Goal: Task Accomplishment & Management: Manage account settings

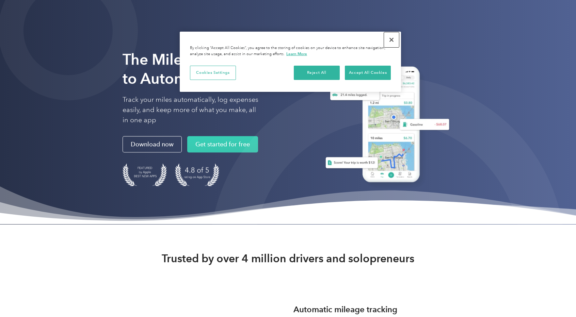
click at [390, 43] on button "Close" at bounding box center [391, 39] width 15 height 15
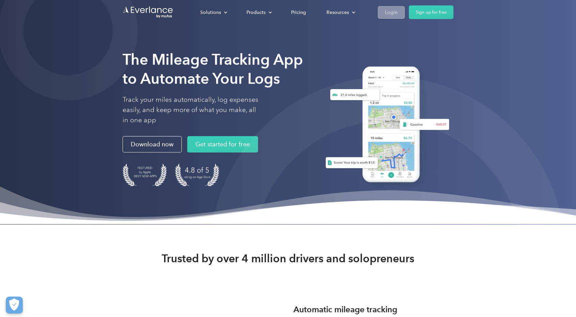
click at [395, 12] on div "Login" at bounding box center [391, 12] width 13 height 9
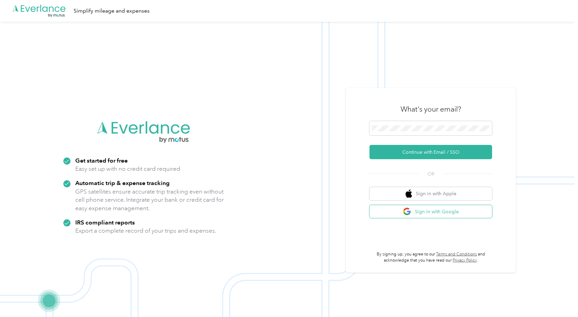
click at [411, 210] on img "button" at bounding box center [407, 212] width 9 height 9
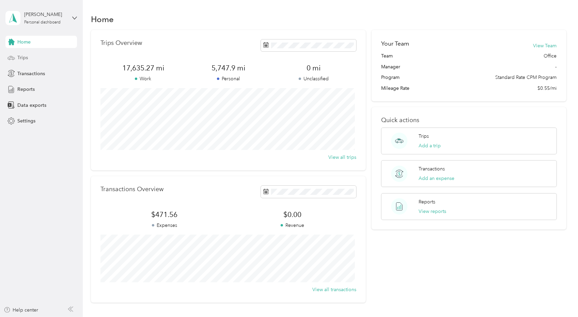
click at [24, 59] on span "Trips" at bounding box center [22, 57] width 11 height 7
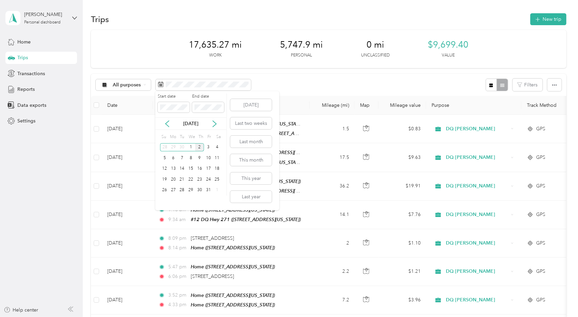
click at [171, 123] on div "[DATE]" at bounding box center [190, 123] width 71 height 7
click at [167, 125] on icon at bounding box center [166, 124] width 3 height 6
click at [170, 149] on div "1" at bounding box center [173, 147] width 9 height 9
click at [185, 192] on div "30" at bounding box center [182, 190] width 9 height 9
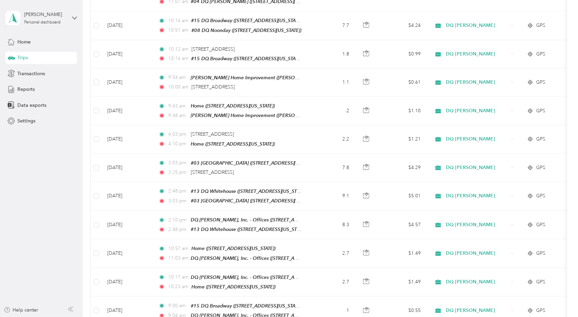
scroll to position [477, 0]
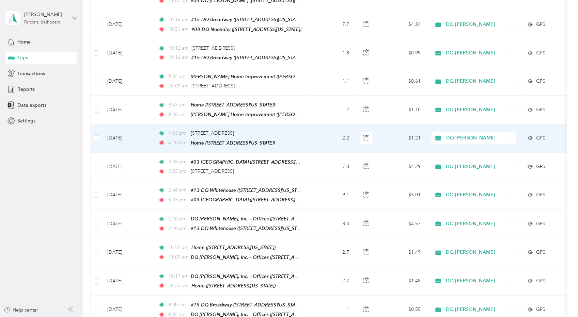
click at [460, 134] on span "DQ [PERSON_NAME]" at bounding box center [477, 137] width 62 height 7
click at [445, 152] on span "Personal" at bounding box center [473, 150] width 75 height 7
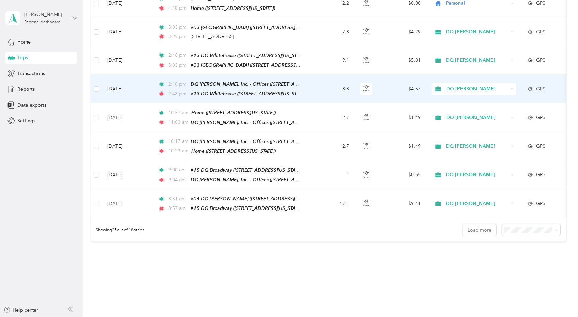
scroll to position [613, 0]
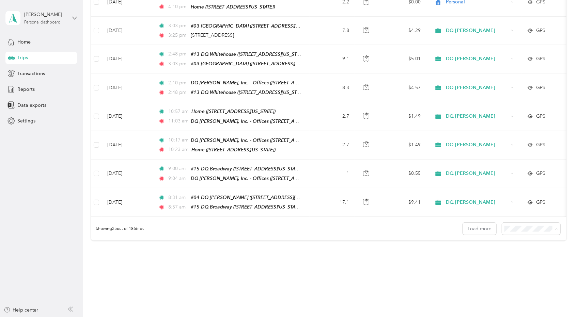
click at [508, 252] on span "100 per load" at bounding box center [519, 253] width 28 height 6
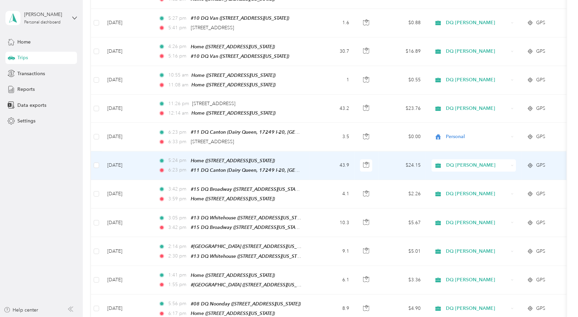
scroll to position [953, 0]
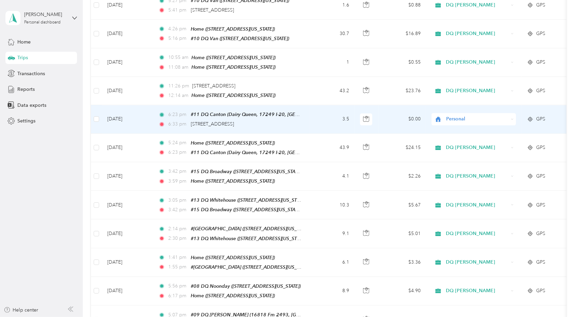
click at [477, 115] on span "Personal" at bounding box center [477, 118] width 62 height 7
click at [459, 120] on span "Personal" at bounding box center [475, 119] width 55 height 7
click at [461, 115] on span "Personal" at bounding box center [477, 118] width 62 height 7
click at [459, 110] on li "DQ [PERSON_NAME]" at bounding box center [473, 107] width 84 height 12
click at [461, 113] on div "Personal" at bounding box center [473, 119] width 84 height 12
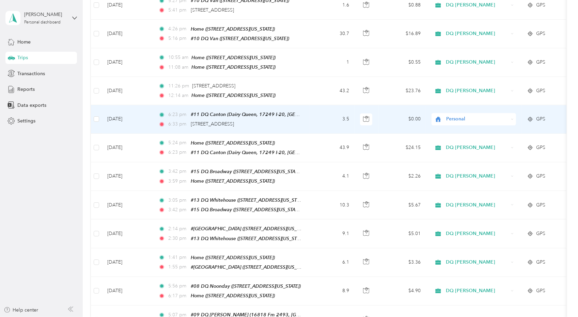
click at [468, 108] on span "DQ [PERSON_NAME]" at bounding box center [479, 107] width 63 height 7
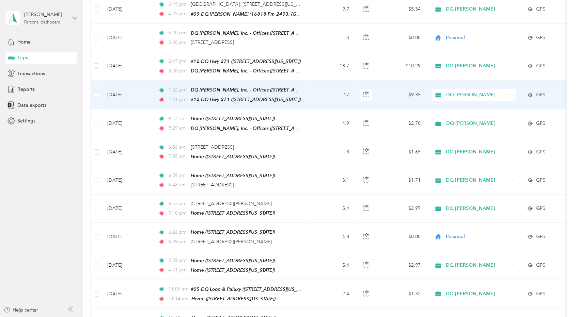
scroll to position [1294, 0]
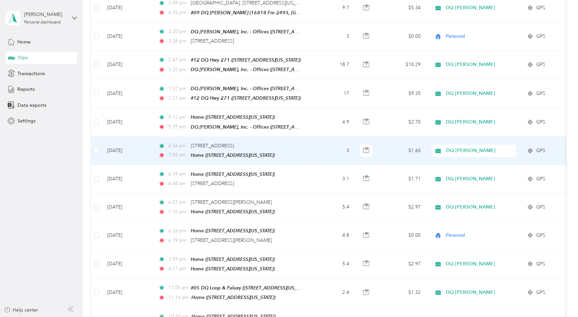
click at [474, 147] on span "DQ [PERSON_NAME]" at bounding box center [477, 150] width 62 height 7
click at [459, 140] on span "Personal" at bounding box center [479, 142] width 63 height 7
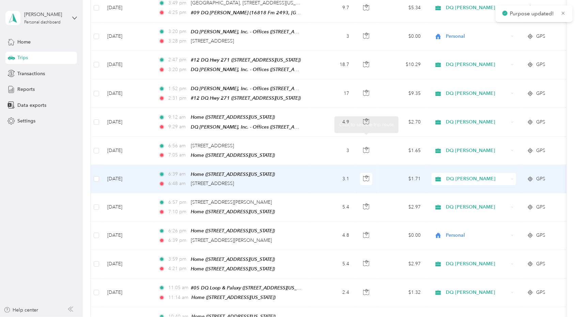
click at [464, 175] on span "DQ [PERSON_NAME]" at bounding box center [477, 178] width 62 height 7
click at [461, 171] on span "Personal" at bounding box center [479, 169] width 63 height 7
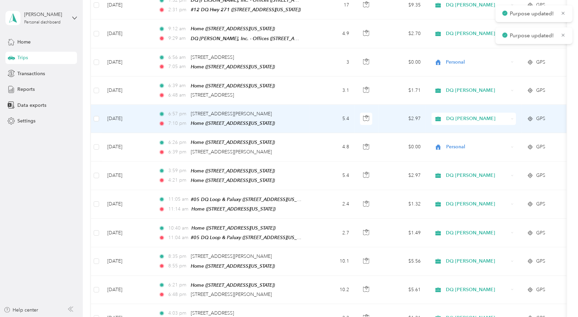
scroll to position [1396, 0]
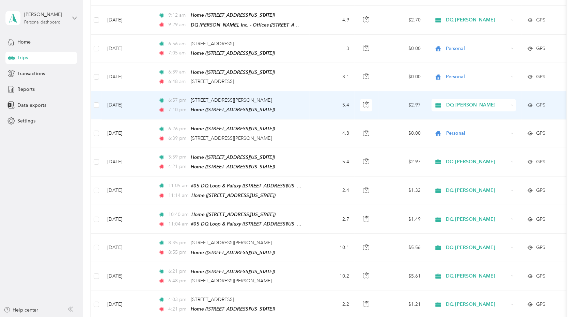
click at [457, 101] on span "DQ [PERSON_NAME]" at bounding box center [477, 104] width 62 height 7
click at [453, 97] on li "Personal" at bounding box center [473, 96] width 84 height 12
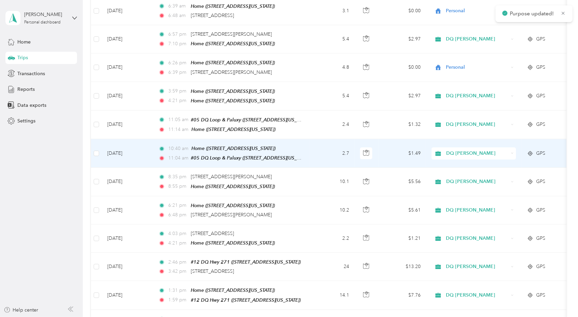
scroll to position [1464, 0]
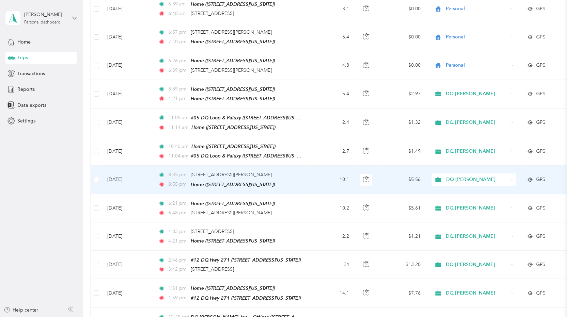
click at [330, 166] on td "10.1" at bounding box center [331, 180] width 45 height 28
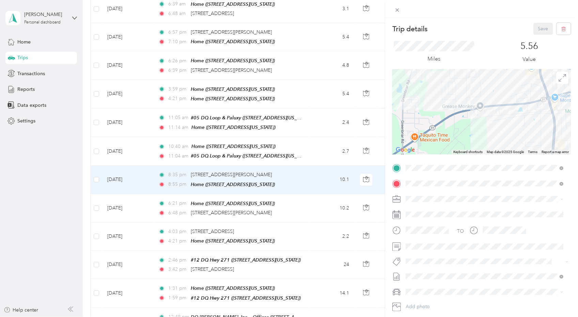
click at [309, 178] on div "Trip details Save This trip cannot be edited because it is either under review,…" at bounding box center [289, 158] width 578 height 317
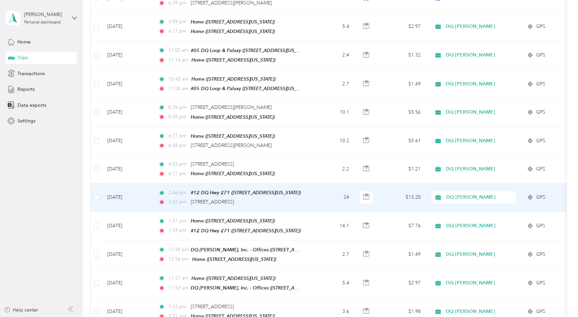
scroll to position [1532, 0]
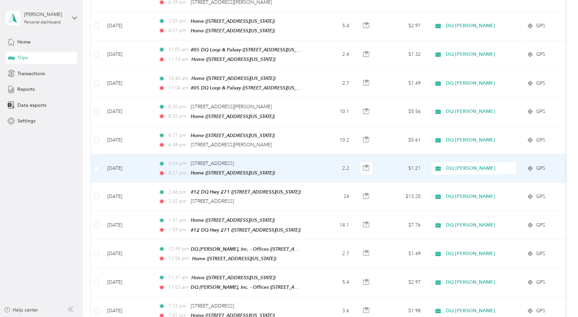
click at [494, 165] on span "DQ [PERSON_NAME]" at bounding box center [477, 168] width 62 height 7
click at [460, 155] on span "Personal" at bounding box center [479, 154] width 63 height 7
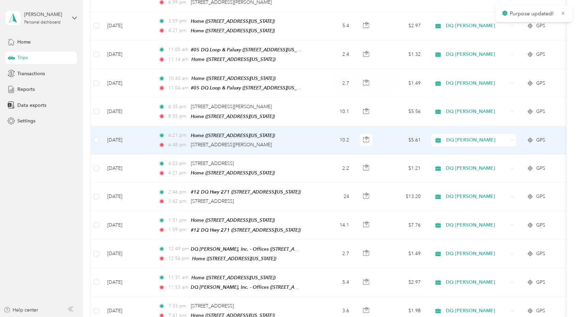
click at [297, 141] on div "6:48 pm [STREET_ADDRESS][PERSON_NAME]" at bounding box center [229, 144] width 143 height 7
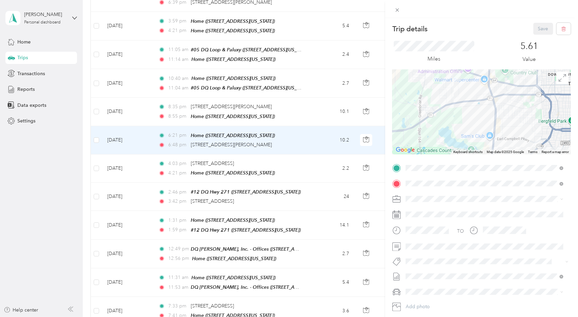
drag, startPoint x: 456, startPoint y: 95, endPoint x: 460, endPoint y: 143, distance: 48.2
click at [460, 143] on div at bounding box center [481, 111] width 178 height 85
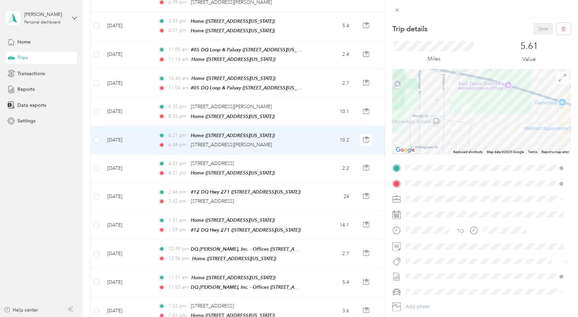
drag, startPoint x: 460, startPoint y: 109, endPoint x: 459, endPoint y: 152, distance: 43.2
click at [459, 152] on div "Keyboard shortcuts Map Data Map data ©2025 Google Map data ©2025 Google 200 m C…" at bounding box center [481, 111] width 178 height 85
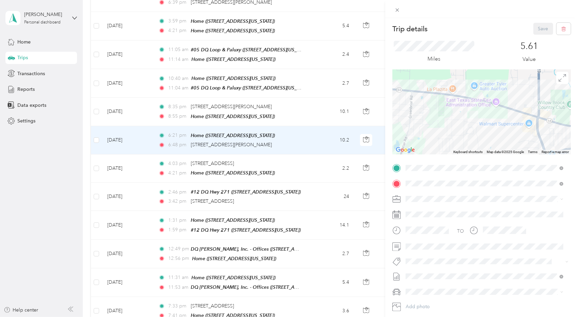
drag, startPoint x: 451, startPoint y: 136, endPoint x: 445, endPoint y: 118, distance: 19.3
click at [445, 118] on div at bounding box center [481, 111] width 178 height 85
click at [324, 105] on div "Trip details Save This trip cannot be edited because it is either under review,…" at bounding box center [289, 158] width 578 height 317
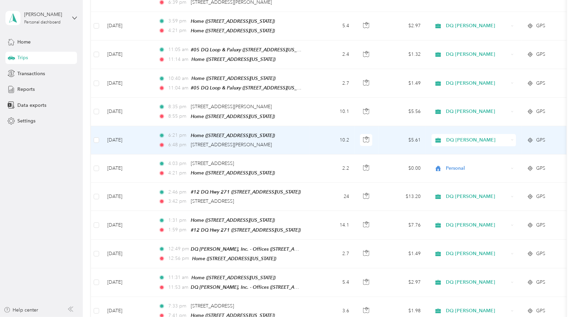
click at [468, 137] on span "DQ [PERSON_NAME]" at bounding box center [477, 140] width 62 height 7
click at [462, 125] on span "Personal" at bounding box center [479, 126] width 63 height 7
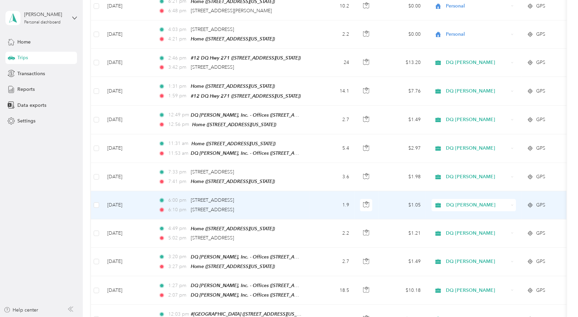
scroll to position [1668, 0]
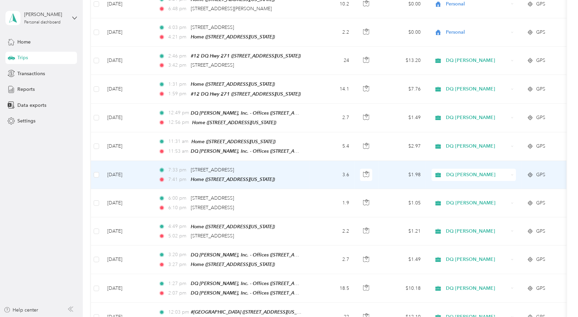
click at [315, 161] on td "3.6" at bounding box center [331, 175] width 45 height 28
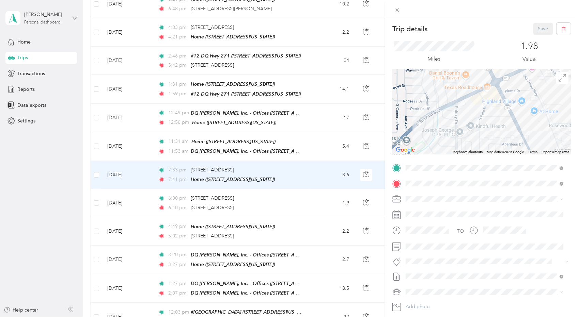
drag, startPoint x: 293, startPoint y: 134, endPoint x: 318, endPoint y: 137, distance: 24.3
click at [295, 134] on div "Trip details Save This trip cannot be edited because it is either under review,…" at bounding box center [289, 158] width 578 height 317
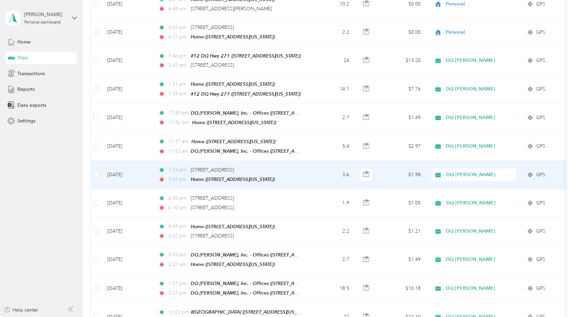
click at [478, 171] on span "DQ [PERSON_NAME]" at bounding box center [477, 174] width 62 height 7
click at [456, 156] on span "Personal" at bounding box center [479, 158] width 63 height 7
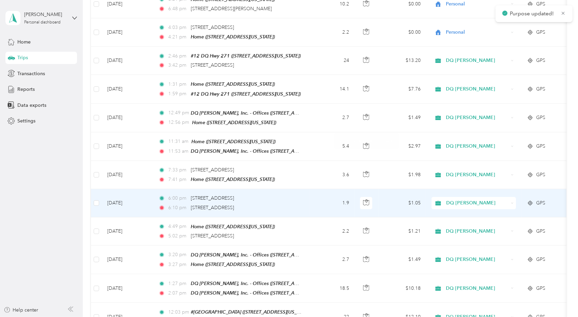
click at [485, 199] on span "DQ [PERSON_NAME]" at bounding box center [477, 202] width 62 height 7
click at [458, 188] on li "Personal" at bounding box center [473, 186] width 84 height 12
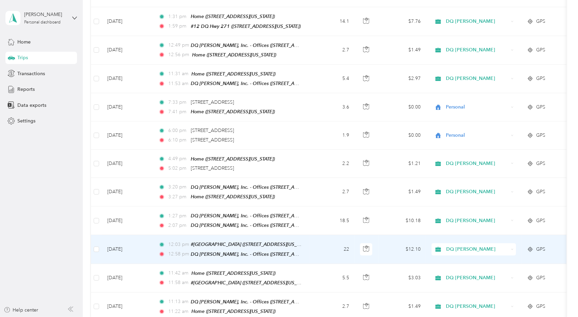
scroll to position [1736, 0]
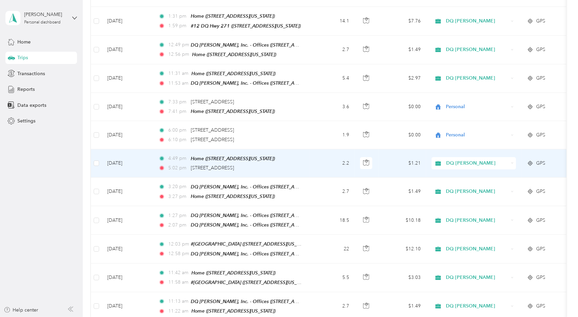
click at [469, 160] on span "DQ [PERSON_NAME]" at bounding box center [477, 163] width 62 height 7
click at [438, 146] on icon at bounding box center [440, 144] width 5 height 5
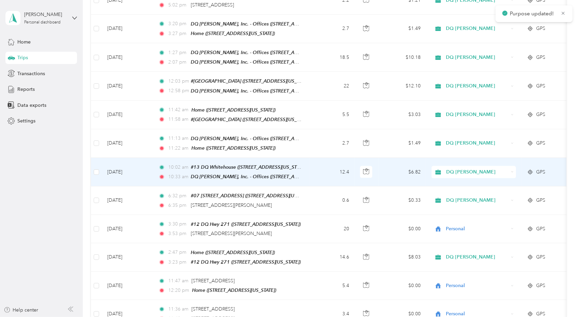
scroll to position [1906, 0]
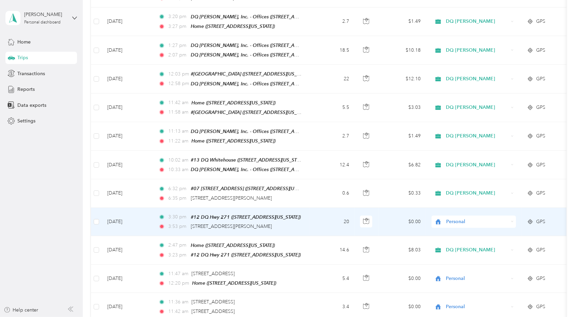
click at [482, 218] on span "Personal" at bounding box center [477, 221] width 62 height 7
click at [467, 186] on span "DQ [PERSON_NAME]" at bounding box center [479, 186] width 63 height 7
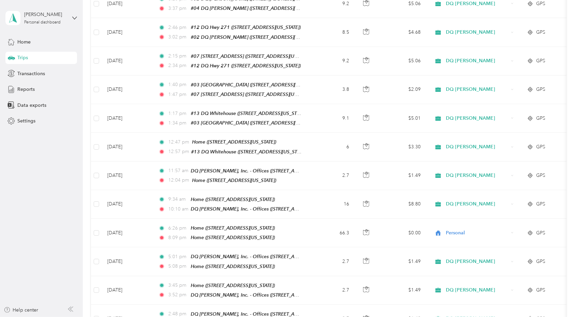
scroll to position [2417, 0]
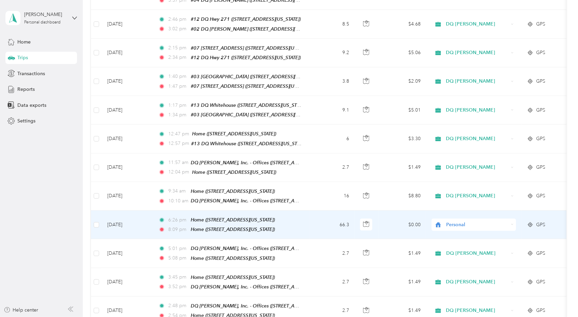
click at [307, 211] on td "6:26 pm Home ([STREET_ADDRESS][US_STATE]) 8:09 pm Home ([STREET_ADDRESS][US_STA…" at bounding box center [231, 225] width 157 height 29
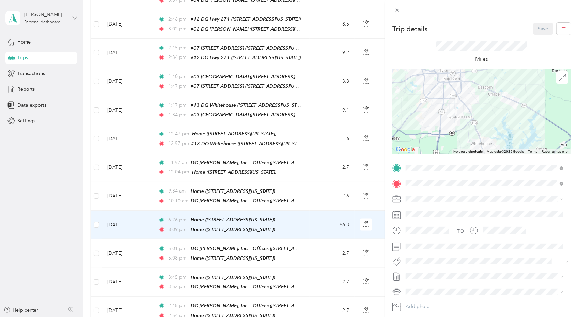
drag, startPoint x: 461, startPoint y: 110, endPoint x: 468, endPoint y: 150, distance: 40.6
click at [468, 150] on div "Keyboard shortcuts Map Data Map data ©2025 Google Map data ©2025 Google 5 km Cl…" at bounding box center [481, 111] width 178 height 85
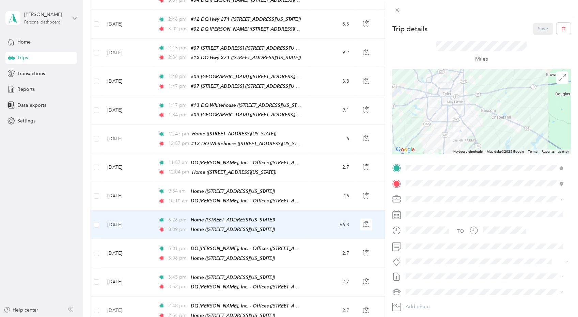
drag, startPoint x: 446, startPoint y: 95, endPoint x: 450, endPoint y: 126, distance: 30.9
click at [450, 126] on div at bounding box center [481, 111] width 178 height 85
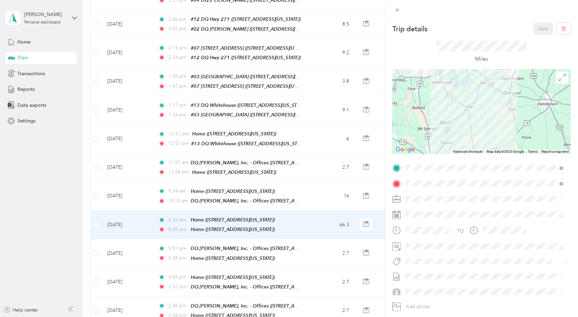
drag, startPoint x: 451, startPoint y: 134, endPoint x: 433, endPoint y: 82, distance: 54.9
click at [428, 82] on div at bounding box center [481, 111] width 178 height 85
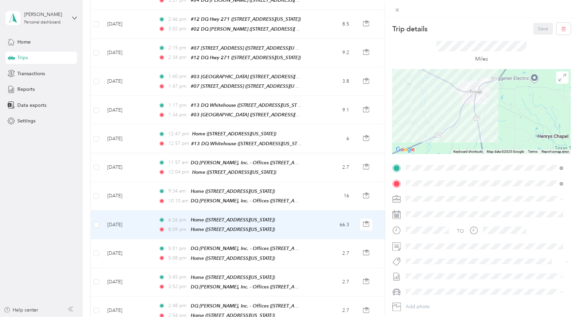
click at [319, 160] on div "Trip details Save This trip cannot be edited because it is either under review,…" at bounding box center [289, 158] width 578 height 317
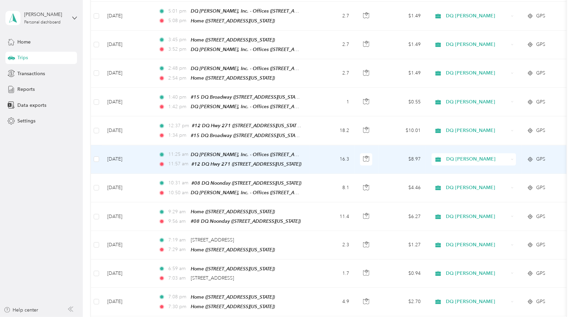
scroll to position [2655, 0]
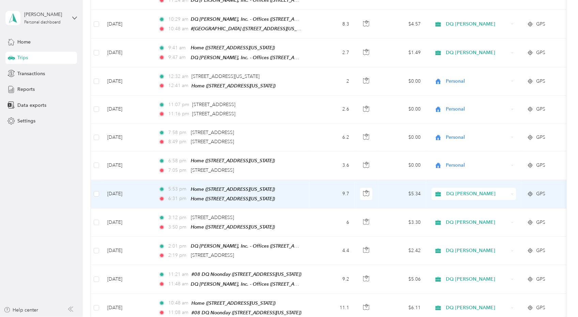
scroll to position [3200, 0]
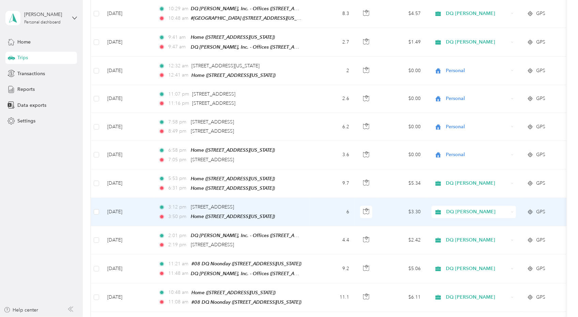
click at [312, 198] on td "6" at bounding box center [331, 212] width 45 height 28
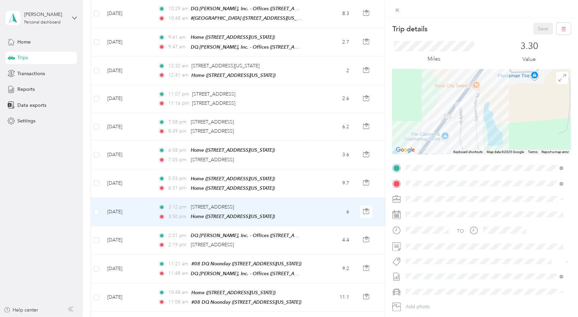
drag, startPoint x: 422, startPoint y: 93, endPoint x: 466, endPoint y: 141, distance: 65.6
click at [470, 155] on div "Trip details Save This trip cannot be edited because it is either under review,…" at bounding box center [481, 175] width 178 height 304
drag, startPoint x: 307, startPoint y: 139, endPoint x: 350, endPoint y: 138, distance: 43.3
click at [307, 139] on div "Trip details Save This trip cannot be edited because it is either under review,…" at bounding box center [289, 158] width 578 height 317
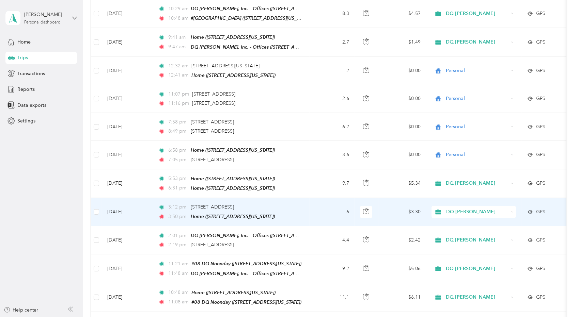
click at [461, 208] on span "DQ [PERSON_NAME]" at bounding box center [477, 211] width 62 height 7
click at [459, 159] on span "Personal" at bounding box center [479, 159] width 63 height 7
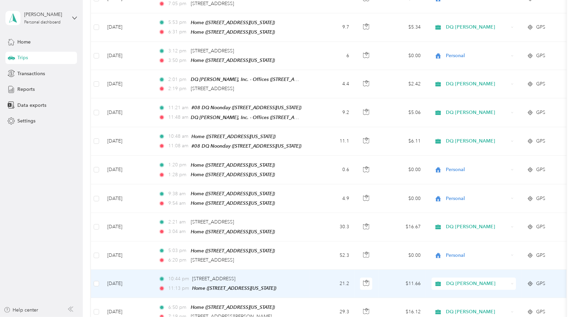
scroll to position [3404, 0]
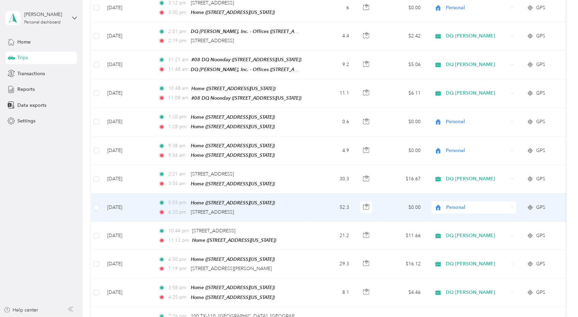
click at [320, 194] on td "52.3" at bounding box center [331, 208] width 45 height 28
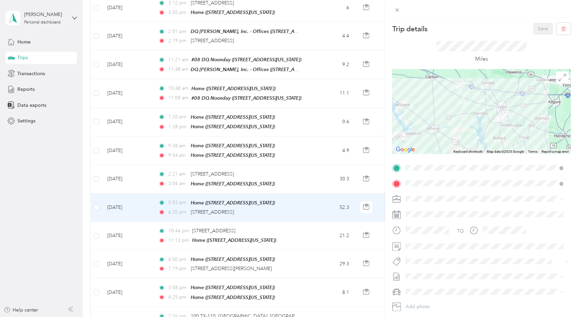
click at [323, 125] on div "Trip details Save This trip cannot be edited because it is either under review,…" at bounding box center [289, 158] width 578 height 317
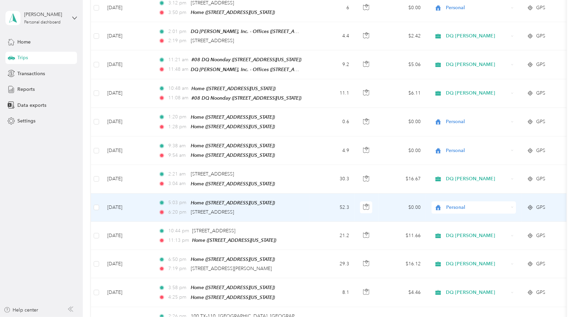
click at [326, 194] on td "52.3" at bounding box center [331, 208] width 45 height 28
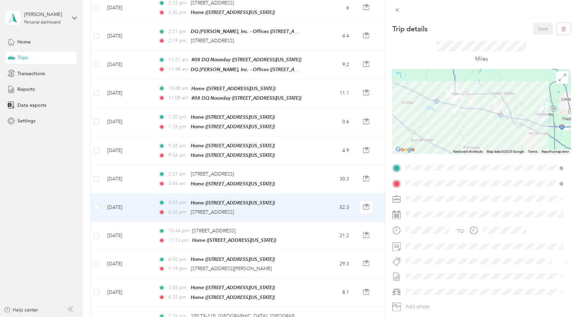
drag, startPoint x: 459, startPoint y: 87, endPoint x: 459, endPoint y: 128, distance: 40.5
click at [459, 128] on div at bounding box center [481, 111] width 178 height 85
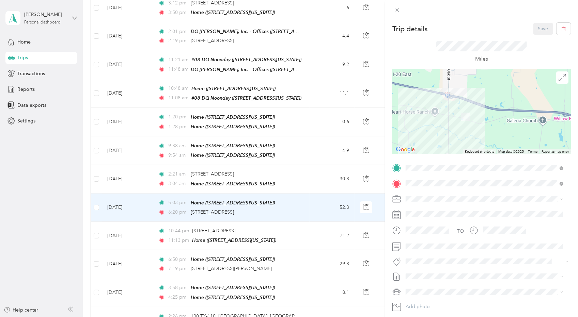
click at [300, 137] on div "Trip details Save This trip cannot be edited because it is either under review,…" at bounding box center [289, 158] width 578 height 317
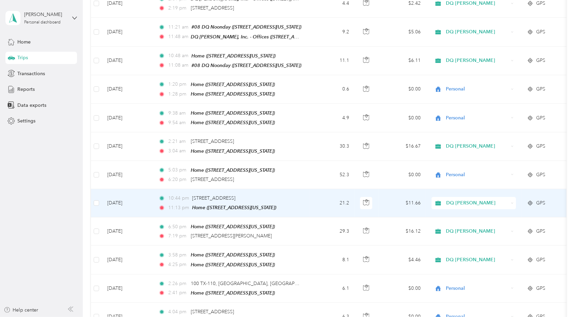
scroll to position [3438, 0]
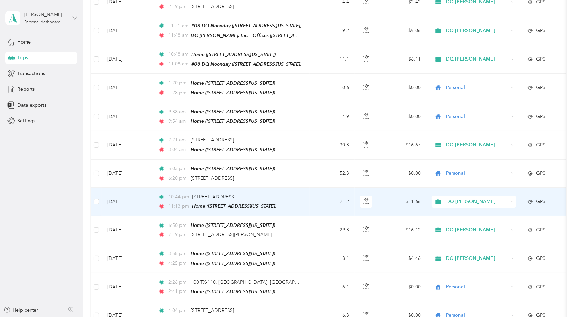
click at [314, 188] on td "21.2" at bounding box center [331, 202] width 45 height 28
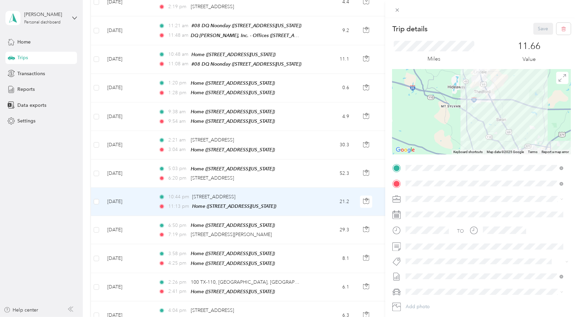
drag, startPoint x: 474, startPoint y: 98, endPoint x: 472, endPoint y: 161, distance: 63.0
click at [473, 163] on div "Trip details Save This trip cannot be edited because it is either under review,…" at bounding box center [481, 175] width 178 height 304
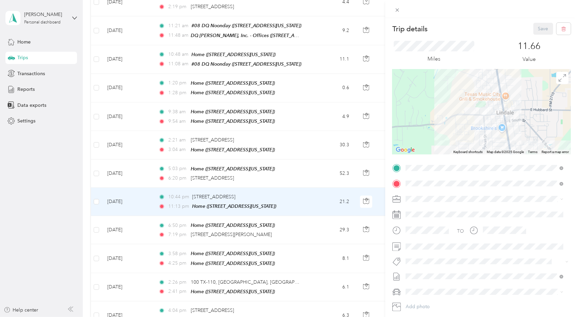
drag, startPoint x: 466, startPoint y: 125, endPoint x: 462, endPoint y: 134, distance: 9.4
click at [462, 134] on div at bounding box center [481, 111] width 178 height 85
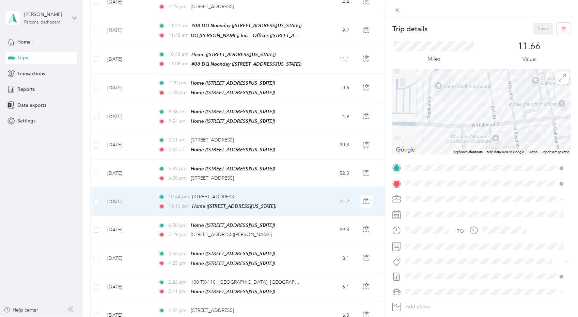
drag, startPoint x: 501, startPoint y: 107, endPoint x: 495, endPoint y: 154, distance: 47.1
click at [495, 154] on div "Keyboard shortcuts Map Data Map data ©2025 Google Map data ©2025 Google 50 m Cl…" at bounding box center [481, 111] width 178 height 85
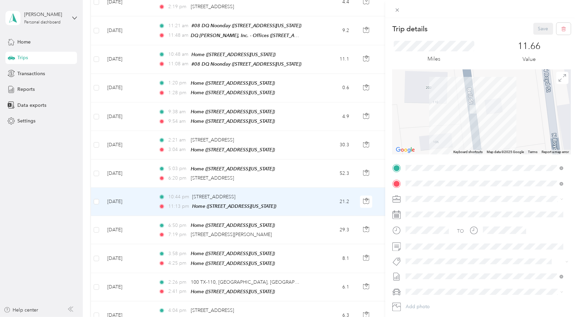
drag, startPoint x: 494, startPoint y: 122, endPoint x: 500, endPoint y: 140, distance: 19.3
click at [510, 162] on div "Trip details Save This trip cannot be edited because it is either under review,…" at bounding box center [481, 175] width 178 height 304
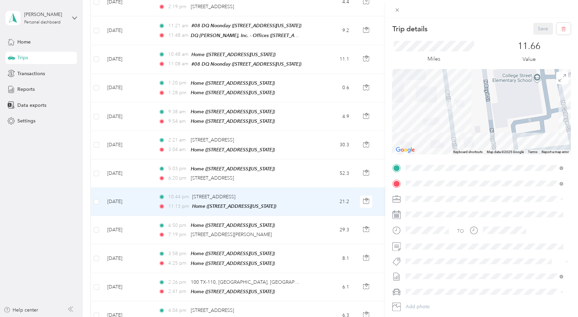
drag, startPoint x: 494, startPoint y: 127, endPoint x: 460, endPoint y: 118, distance: 35.3
click at [460, 118] on div at bounding box center [481, 111] width 178 height 85
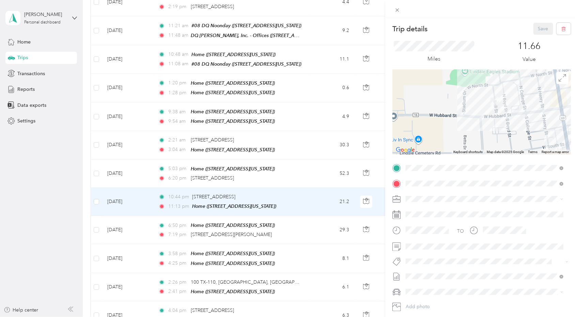
drag, startPoint x: 438, startPoint y: 131, endPoint x: 473, endPoint y: 119, distance: 36.5
click at [476, 118] on div at bounding box center [481, 111] width 178 height 85
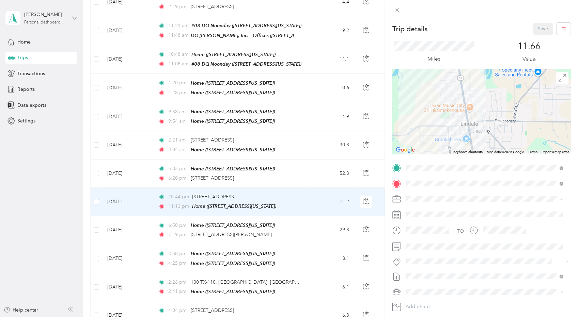
click at [337, 126] on div "Trip details Save This trip cannot be edited because it is either under review,…" at bounding box center [289, 158] width 578 height 317
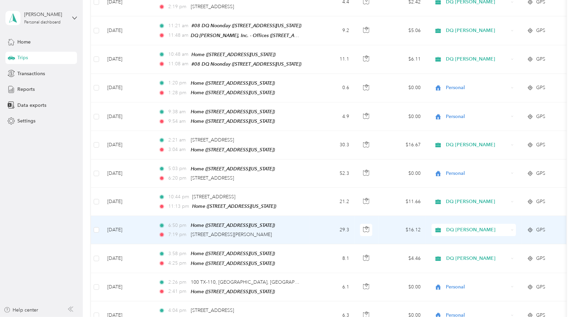
click at [312, 216] on td "29.3" at bounding box center [331, 230] width 45 height 28
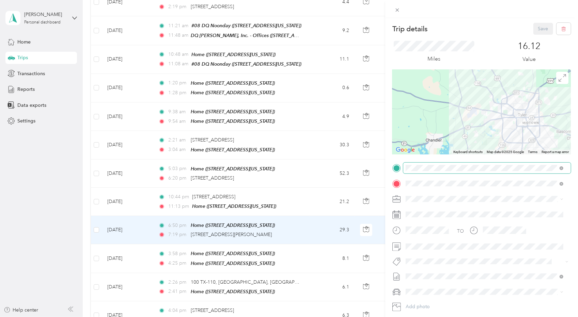
click at [500, 168] on div "Trip details Save This trip cannot be edited because it is either under review,…" at bounding box center [481, 175] width 178 height 304
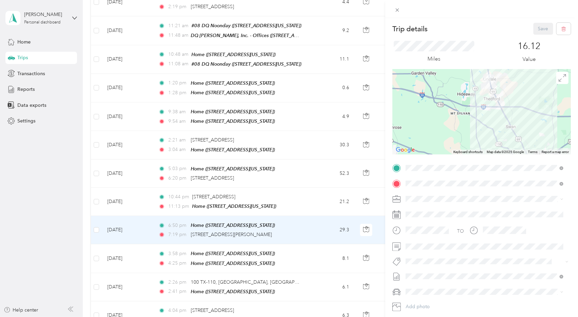
drag, startPoint x: 479, startPoint y: 101, endPoint x: 487, endPoint y: 147, distance: 46.3
click at [487, 147] on div at bounding box center [481, 111] width 178 height 85
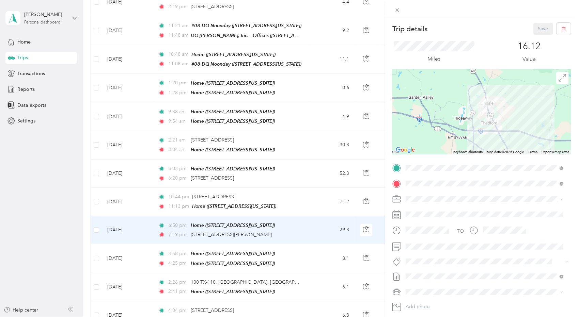
drag, startPoint x: 491, startPoint y: 99, endPoint x: 489, endPoint y: 127, distance: 28.4
click at [489, 127] on div at bounding box center [481, 111] width 178 height 85
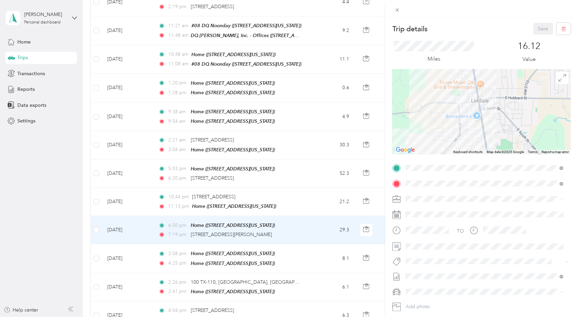
drag, startPoint x: 470, startPoint y: 113, endPoint x: 495, endPoint y: 118, distance: 24.8
click at [495, 118] on div at bounding box center [481, 111] width 178 height 85
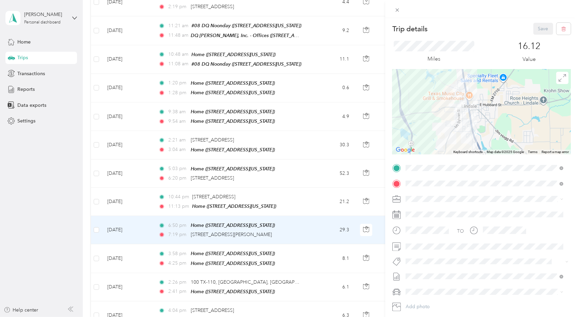
click at [315, 170] on div "Trip details Save This trip cannot be edited because it is either under review,…" at bounding box center [289, 158] width 578 height 317
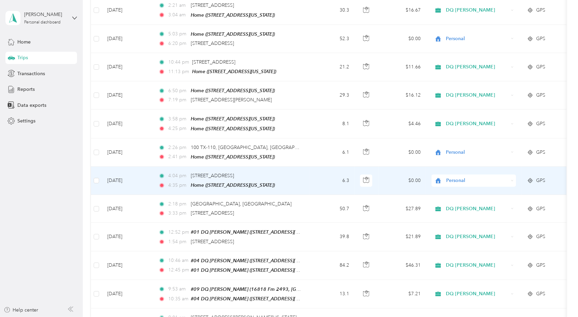
scroll to position [3575, 0]
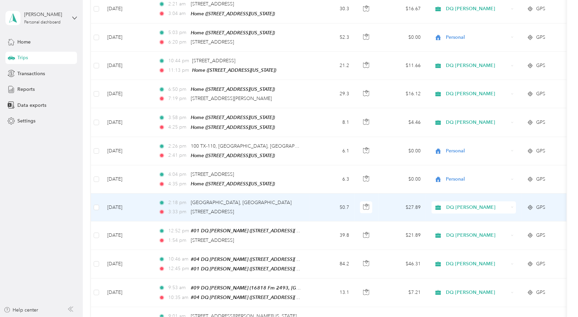
click at [317, 194] on td "50.7" at bounding box center [331, 208] width 45 height 28
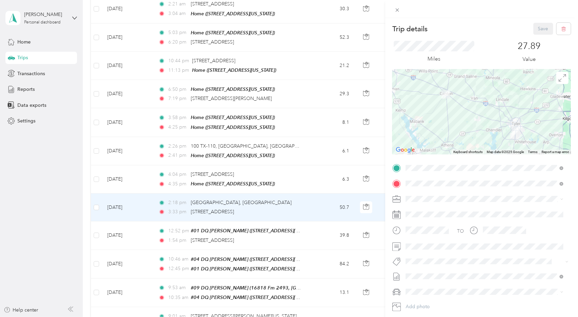
click at [326, 124] on div "Trip details Save This trip cannot be edited because it is either under review,…" at bounding box center [289, 158] width 578 height 317
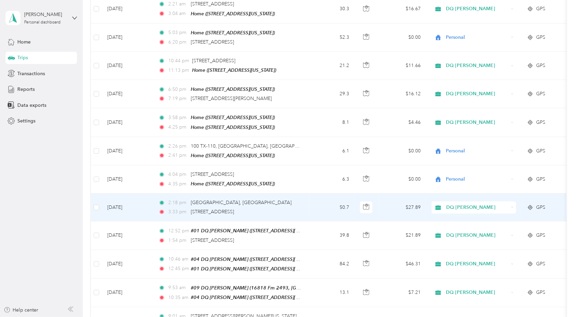
click at [332, 194] on td "50.7" at bounding box center [331, 208] width 45 height 28
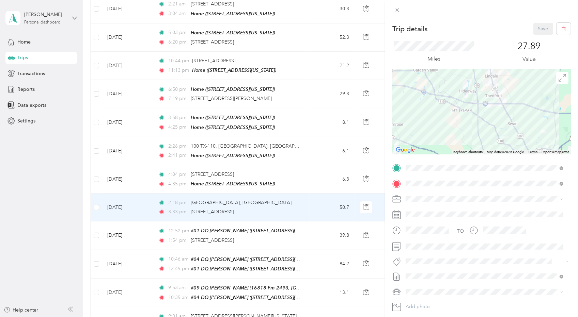
drag, startPoint x: 498, startPoint y: 99, endPoint x: 492, endPoint y: 129, distance: 30.6
click at [492, 129] on div at bounding box center [481, 111] width 178 height 85
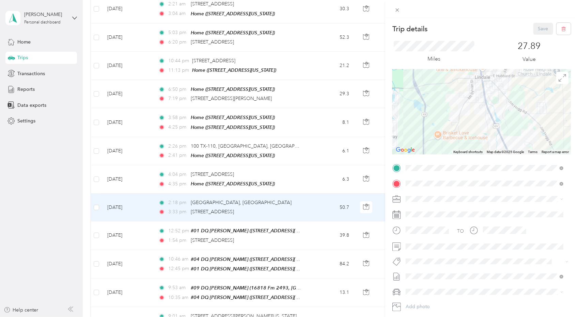
drag, startPoint x: 478, startPoint y: 103, endPoint x: 478, endPoint y: 122, distance: 18.0
click at [478, 122] on div at bounding box center [481, 111] width 178 height 85
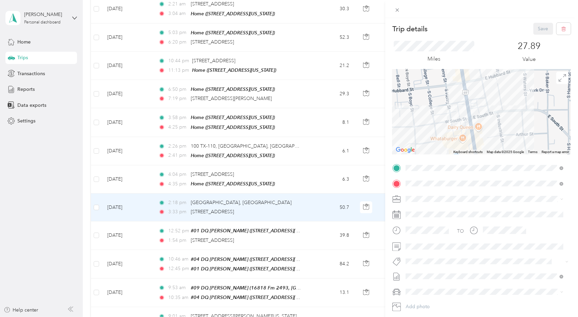
drag, startPoint x: 481, startPoint y: 96, endPoint x: 485, endPoint y: 125, distance: 28.6
click at [489, 144] on div at bounding box center [481, 111] width 178 height 85
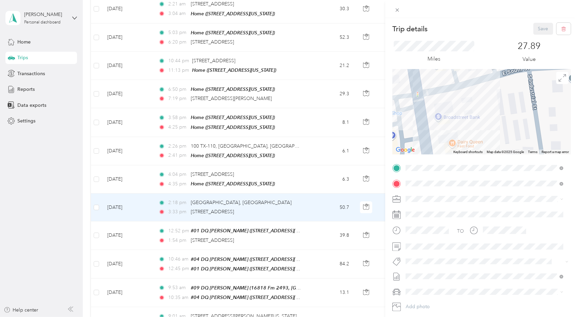
drag, startPoint x: 489, startPoint y: 125, endPoint x: 486, endPoint y: 109, distance: 16.6
click at [486, 108] on div at bounding box center [481, 111] width 178 height 85
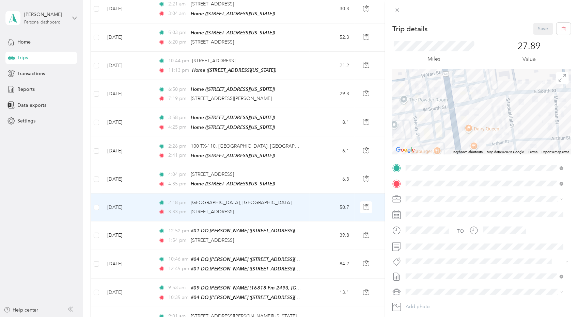
click at [321, 129] on div "Trip details Save This trip cannot be edited because it is either under review,…" at bounding box center [289, 158] width 578 height 317
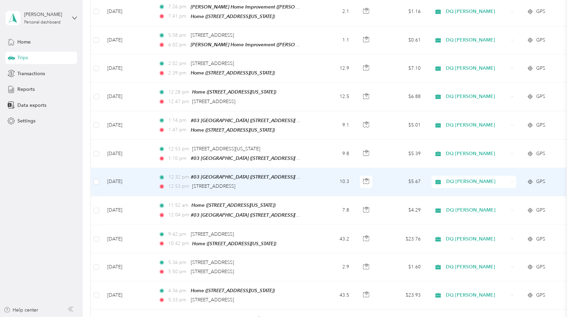
scroll to position [4290, 0]
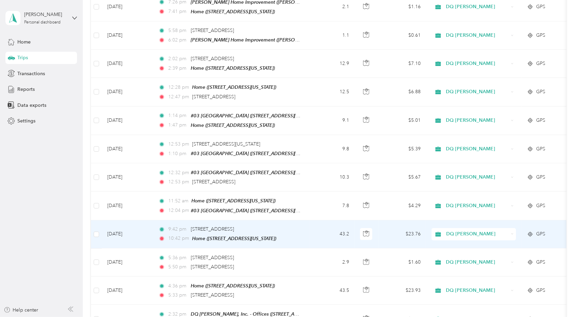
click at [317, 221] on td "43.2" at bounding box center [331, 235] width 45 height 28
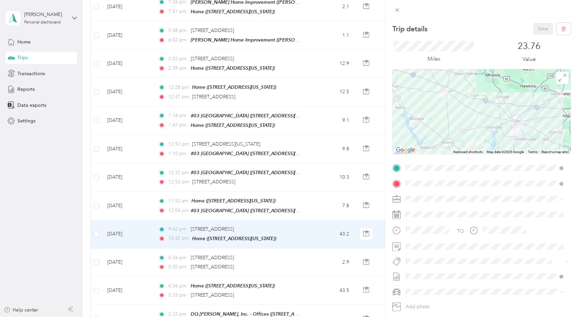
click at [472, 203] on span "Dairy Queen, [STREET_ADDRESS][US_STATE]" at bounding box center [467, 205] width 98 height 6
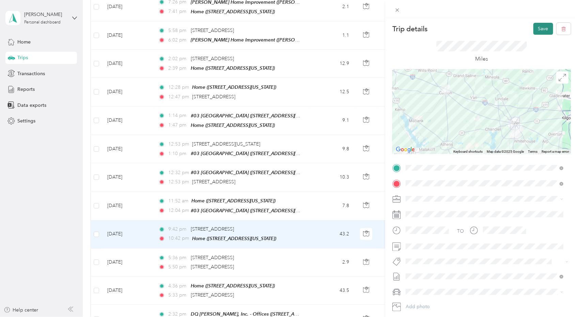
click at [535, 28] on button "Save" at bounding box center [543, 29] width 20 height 12
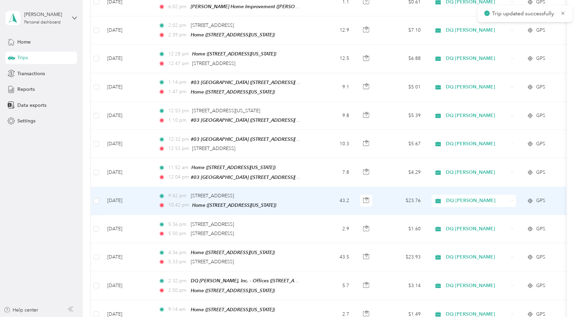
scroll to position [4324, 0]
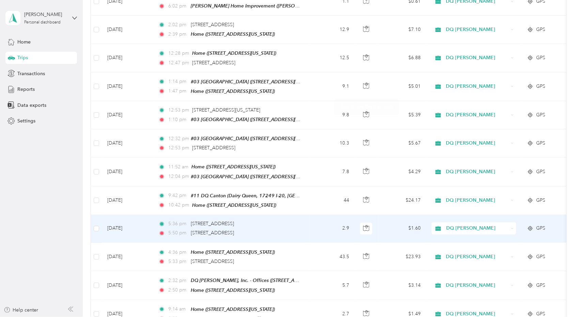
click at [463, 225] on span "DQ [PERSON_NAME]" at bounding box center [477, 228] width 62 height 7
click at [453, 153] on span "Personal" at bounding box center [479, 151] width 63 height 7
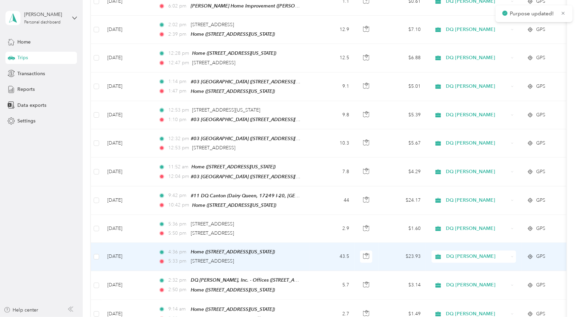
click at [332, 243] on td "43.5" at bounding box center [331, 257] width 45 height 28
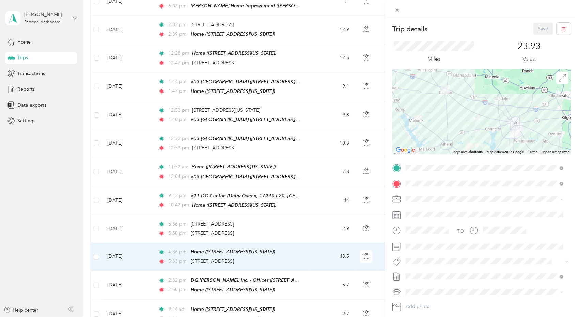
click at [479, 211] on div "TEAM #11 DQ Canton" at bounding box center [467, 210] width 98 height 9
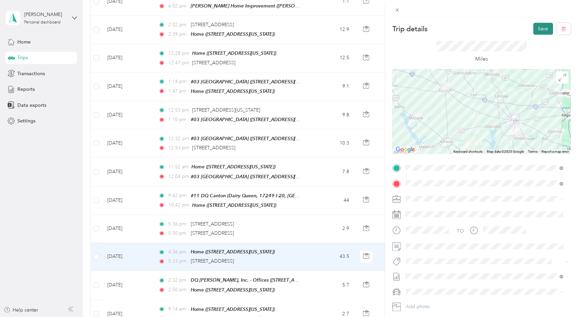
click at [533, 32] on button "Save" at bounding box center [543, 29] width 20 height 12
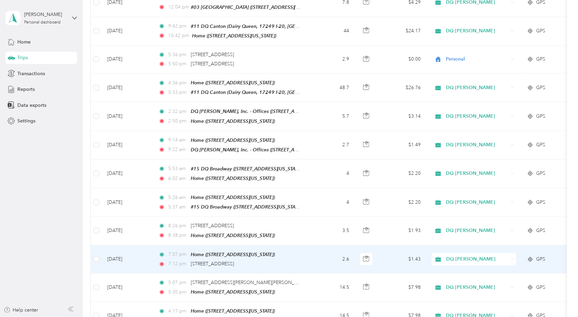
scroll to position [4494, 0]
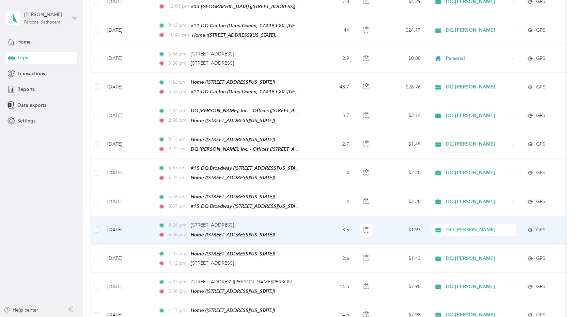
click at [468, 226] on span "DQ [PERSON_NAME]" at bounding box center [477, 229] width 62 height 7
click at [453, 148] on span "Personal" at bounding box center [479, 148] width 63 height 7
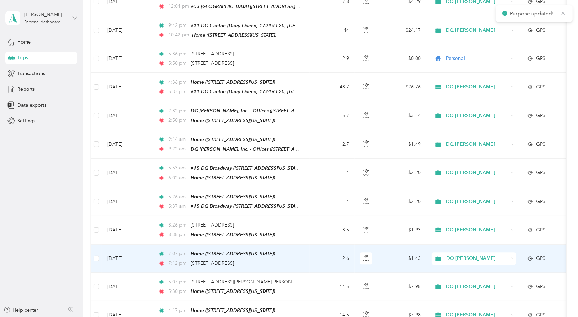
click at [315, 245] on td "2.6" at bounding box center [331, 259] width 45 height 28
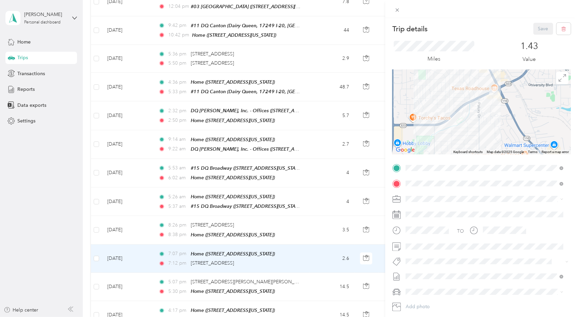
drag, startPoint x: 496, startPoint y: 92, endPoint x: 488, endPoint y: 122, distance: 31.4
click at [488, 122] on div at bounding box center [481, 111] width 178 height 85
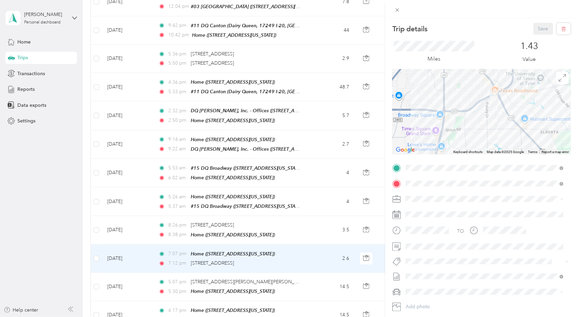
click at [305, 147] on div "Trip details Save This trip cannot be edited because it is either under review,…" at bounding box center [289, 158] width 578 height 317
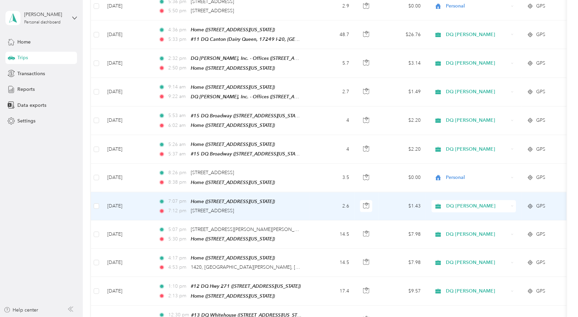
scroll to position [4562, 0]
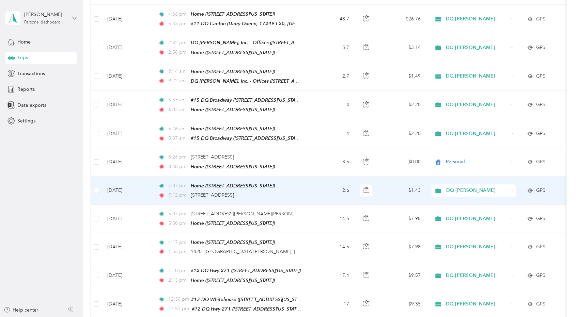
click at [471, 187] on span "DQ [PERSON_NAME]" at bounding box center [477, 190] width 62 height 7
click at [457, 110] on span "Personal" at bounding box center [479, 106] width 63 height 7
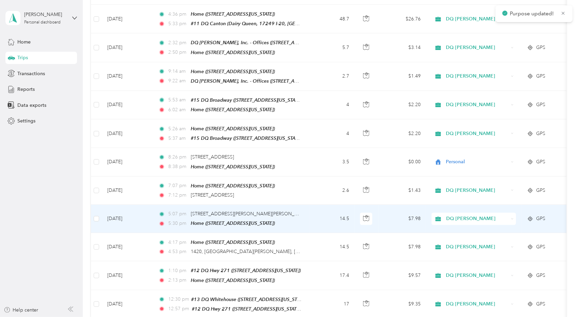
click at [318, 205] on td "14.5" at bounding box center [331, 219] width 45 height 28
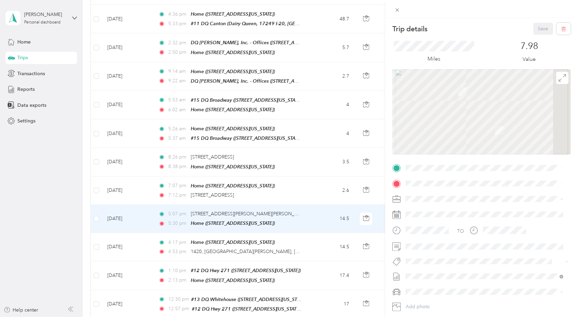
click at [318, 113] on div "Trip details Save This trip cannot be edited because it is either under review,…" at bounding box center [289, 158] width 578 height 317
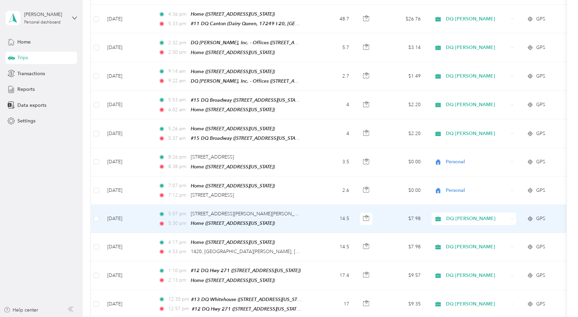
click at [474, 215] on span "DQ [PERSON_NAME]" at bounding box center [477, 218] width 62 height 7
click at [467, 139] on li "Personal" at bounding box center [473, 137] width 84 height 12
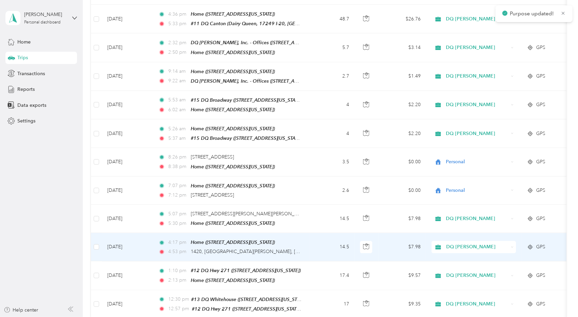
click at [464, 243] on span "DQ [PERSON_NAME]" at bounding box center [477, 246] width 62 height 7
click at [461, 162] on span "Personal" at bounding box center [479, 164] width 63 height 7
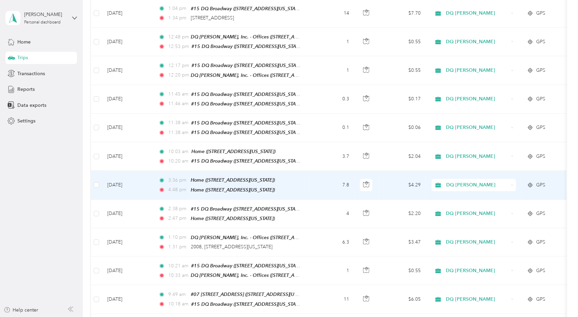
scroll to position [5004, 0]
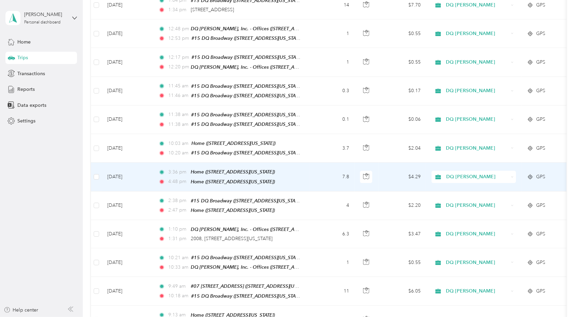
click at [323, 163] on td "7.8" at bounding box center [331, 177] width 45 height 29
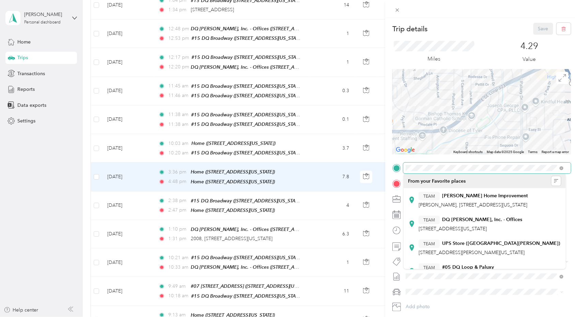
drag, startPoint x: 477, startPoint y: 100, endPoint x: 416, endPoint y: 181, distance: 101.0
click at [416, 317] on div "Trip details Save This trip cannot be edited because it is either under review,…" at bounding box center [287, 317] width 574 height 0
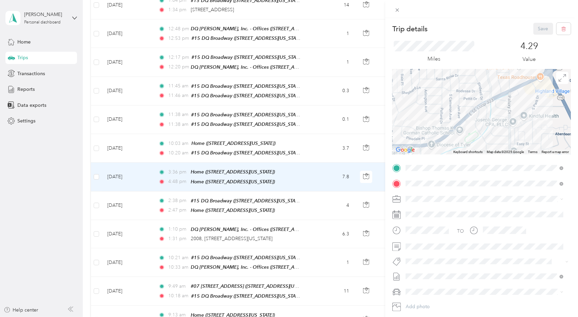
drag, startPoint x: 497, startPoint y: 114, endPoint x: 493, endPoint y: 109, distance: 6.1
click at [493, 109] on div at bounding box center [481, 111] width 178 height 85
click at [311, 194] on div "Trip details Save This trip cannot be edited because it is either under review,…" at bounding box center [289, 158] width 578 height 317
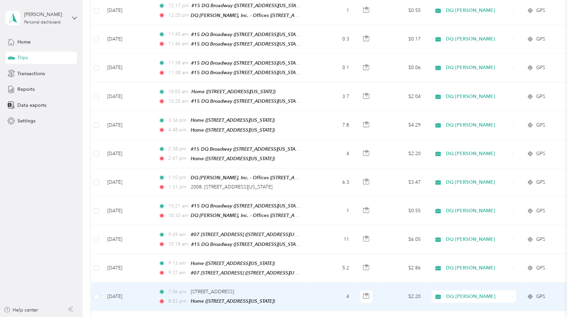
scroll to position [5073, 0]
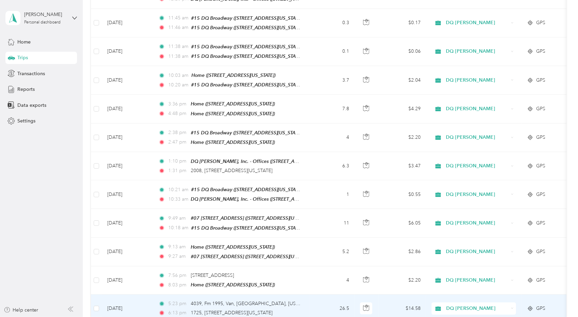
click at [321, 295] on td "26.5" at bounding box center [331, 309] width 45 height 28
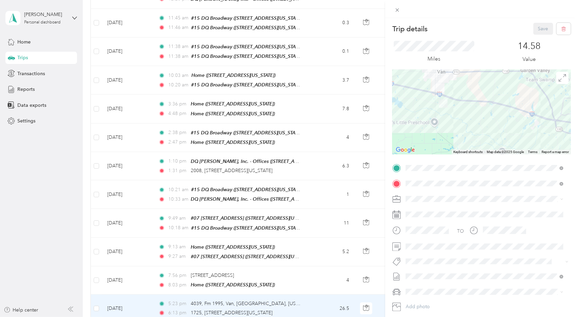
drag, startPoint x: 449, startPoint y: 119, endPoint x: 449, endPoint y: 126, distance: 6.1
click at [449, 126] on div at bounding box center [481, 111] width 178 height 85
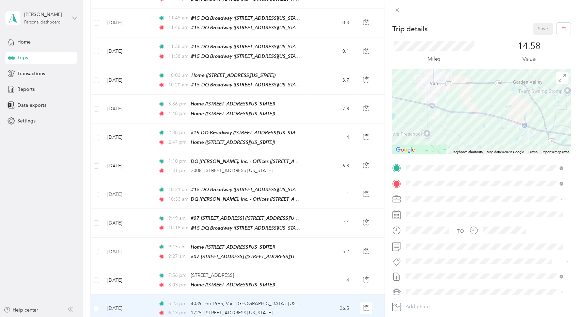
drag, startPoint x: 313, startPoint y: 187, endPoint x: 317, endPoint y: 187, distance: 4.1
click at [312, 187] on div "Trip details Save This trip cannot be edited because it is either under review,…" at bounding box center [289, 158] width 578 height 317
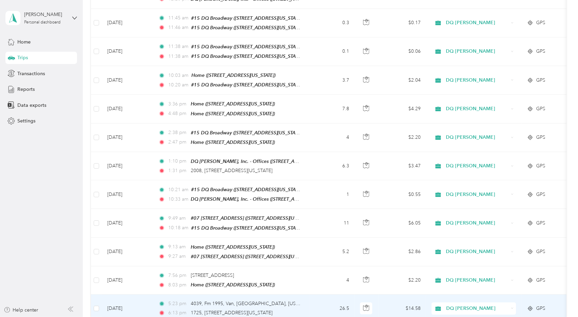
click at [471, 305] on span "DQ [PERSON_NAME]" at bounding box center [477, 308] width 62 height 7
click at [463, 305] on span "DQ [PERSON_NAME]" at bounding box center [477, 308] width 62 height 7
click at [308, 295] on td "5:23 pm 4039, Fm 1995, Van, [PERSON_NAME][GEOGRAPHIC_DATA], [US_STATE], 75790, …" at bounding box center [231, 309] width 157 height 28
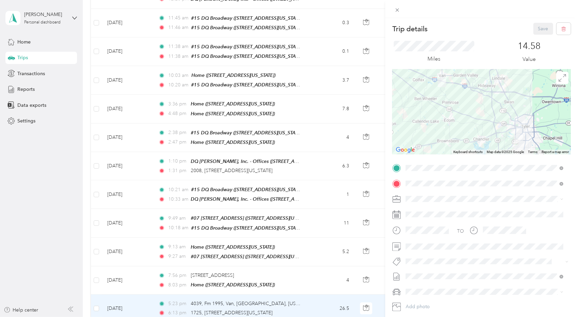
click at [486, 197] on div "TEAM #10 DQ Van" at bounding box center [452, 195] width 68 height 9
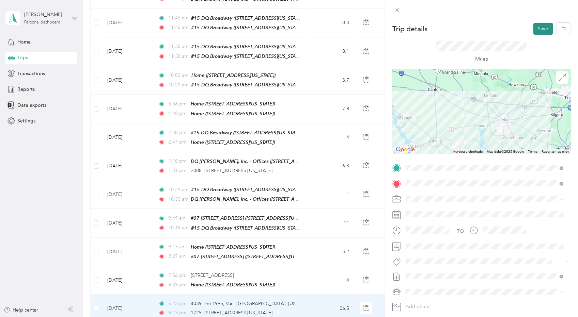
click at [537, 28] on button "Save" at bounding box center [543, 29] width 20 height 12
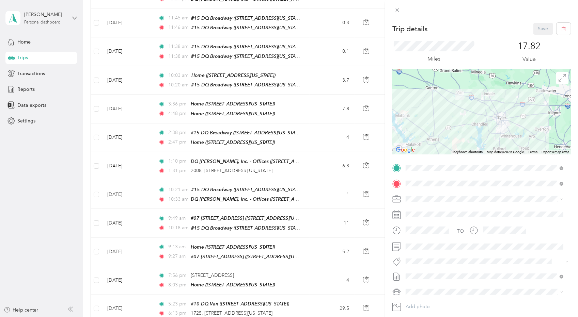
click at [517, 177] on div "TO Add photo" at bounding box center [481, 245] width 178 height 164
click at [462, 210] on strong "#10 DQ Van" at bounding box center [456, 212] width 28 height 6
click at [534, 31] on button "Save" at bounding box center [543, 29] width 20 height 12
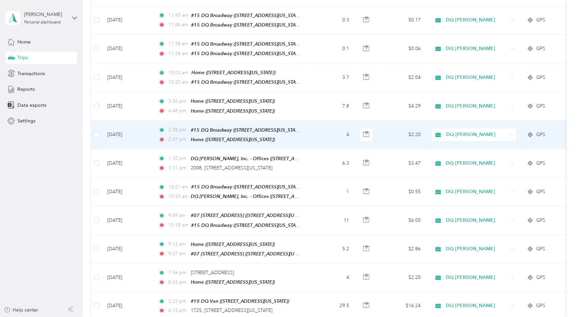
scroll to position [5107, 0]
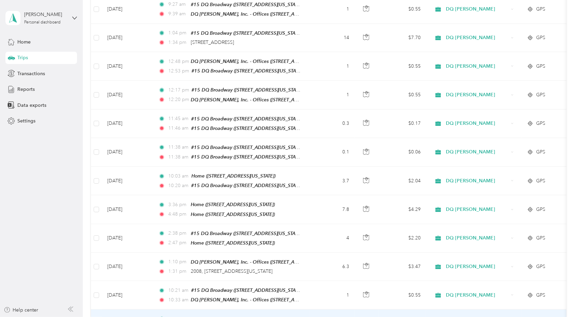
scroll to position [4971, 0]
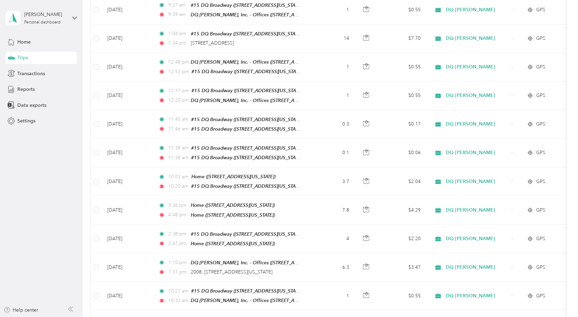
click at [52, 156] on aside "[PERSON_NAME] Personal dashboard Home Trips Transactions Reports Data exports S…" at bounding box center [41, 158] width 83 height 317
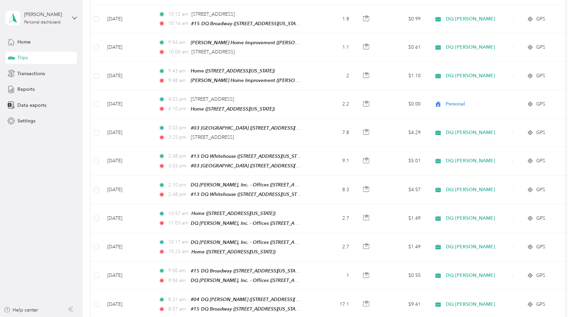
scroll to position [0, 0]
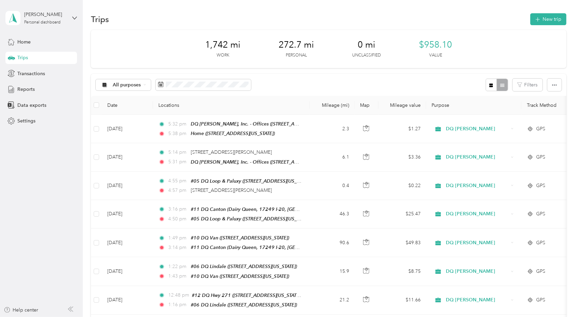
click at [218, 22] on div "Trips New trip" at bounding box center [328, 19] width 475 height 14
click at [23, 58] on span "Trips" at bounding box center [22, 57] width 11 height 7
click at [23, 124] on span "Settings" at bounding box center [26, 120] width 18 height 7
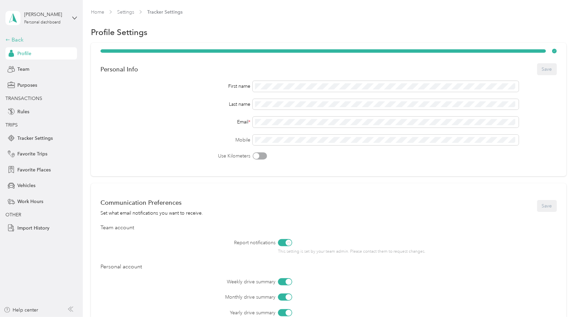
click at [10, 41] on icon at bounding box center [7, 39] width 5 height 5
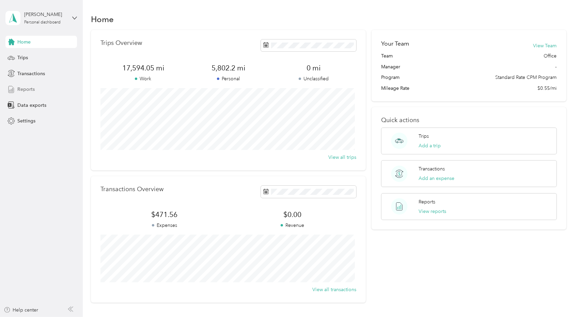
click at [26, 91] on span "Reports" at bounding box center [25, 89] width 17 height 7
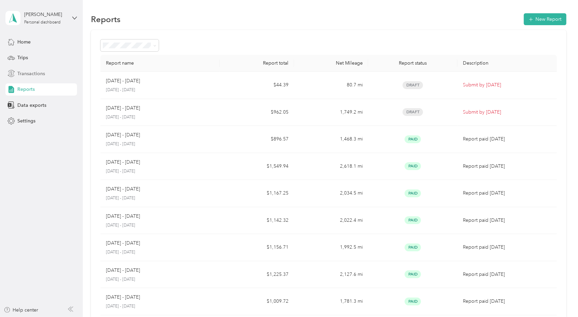
click at [33, 77] on div "Transactions" at bounding box center [40, 73] width 71 height 12
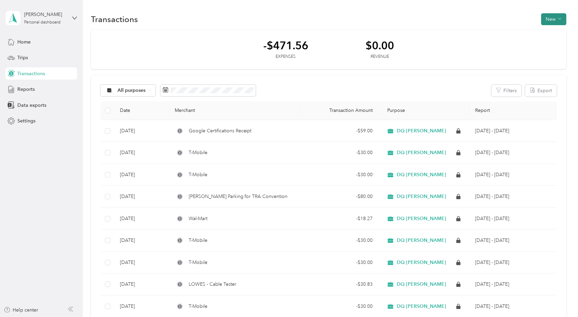
click at [550, 24] on button "New" at bounding box center [553, 19] width 25 height 12
click at [546, 34] on span "Expense" at bounding box center [550, 32] width 18 height 7
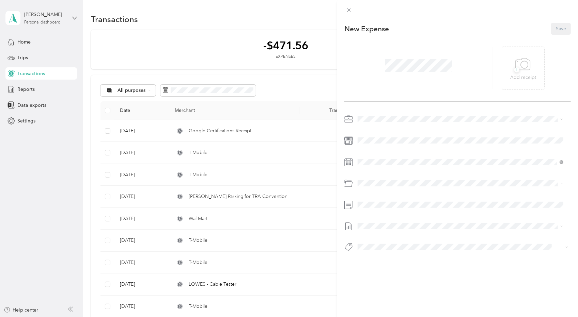
click at [335, 68] on div "This expense cannot be edited because it is either under review, approved, or p…" at bounding box center [289, 158] width 578 height 317
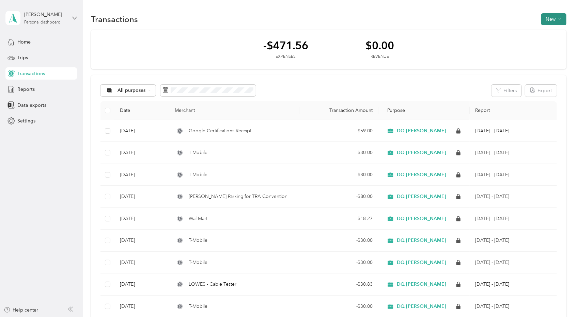
click at [553, 19] on button "New" at bounding box center [553, 19] width 25 height 12
click at [545, 33] on span "Expense" at bounding box center [550, 32] width 18 height 7
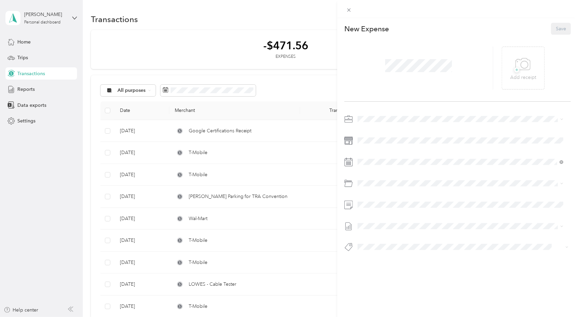
click at [367, 65] on div at bounding box center [418, 68] width 149 height 43
click at [403, 157] on span at bounding box center [462, 162] width 215 height 11
click at [373, 199] on icon at bounding box center [374, 200] width 3 height 6
click at [386, 267] on div "30" at bounding box center [389, 267] width 9 height 9
click at [557, 26] on button "Save" at bounding box center [561, 29] width 20 height 12
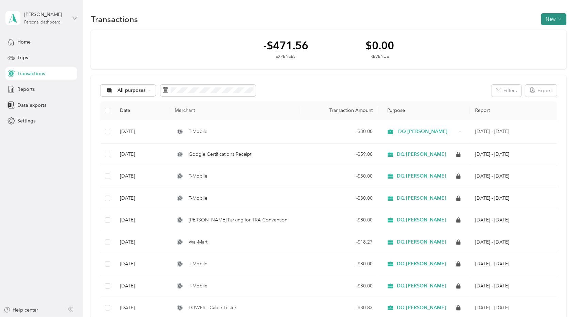
click at [550, 21] on button "New" at bounding box center [553, 19] width 25 height 12
click at [546, 30] on span "Expense" at bounding box center [550, 32] width 18 height 7
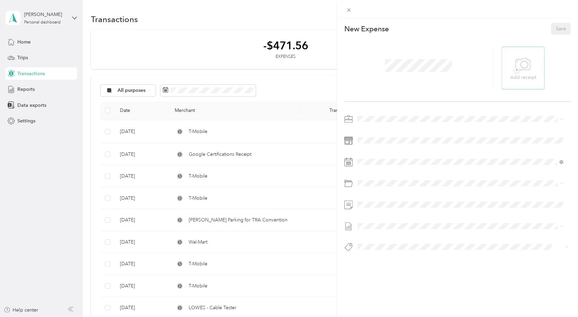
click at [517, 69] on icon at bounding box center [522, 64] width 15 height 12
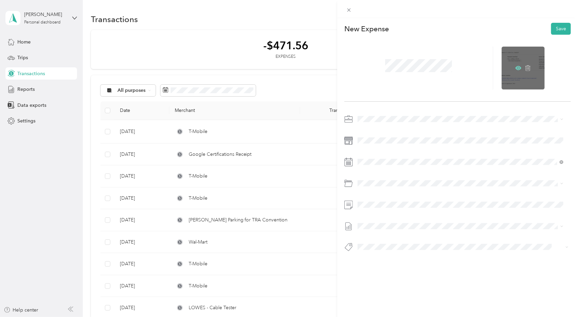
click at [517, 68] on icon at bounding box center [518, 68] width 2 height 2
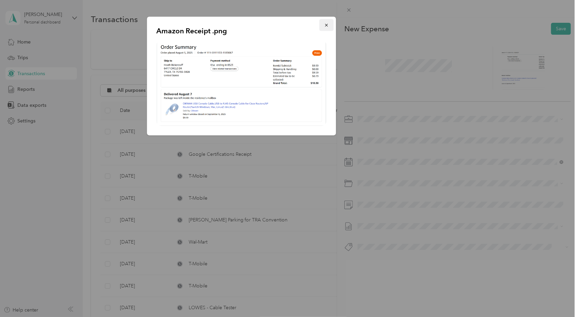
click at [326, 30] on button "button" at bounding box center [326, 25] width 14 height 12
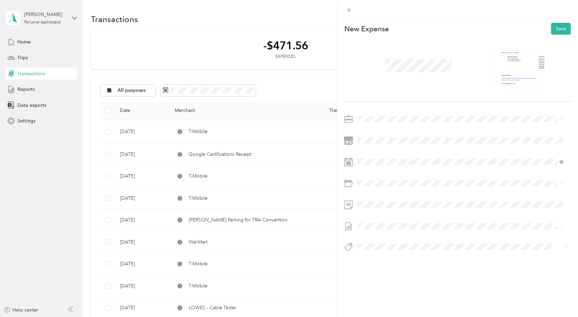
click at [374, 71] on div at bounding box center [418, 68] width 149 height 43
click at [373, 196] on div "[DATE]" at bounding box center [398, 200] width 86 height 13
click at [373, 199] on icon at bounding box center [374, 200] width 7 height 7
click at [390, 268] on div "30" at bounding box center [389, 267] width 9 height 9
click at [551, 30] on button "Save" at bounding box center [561, 29] width 20 height 12
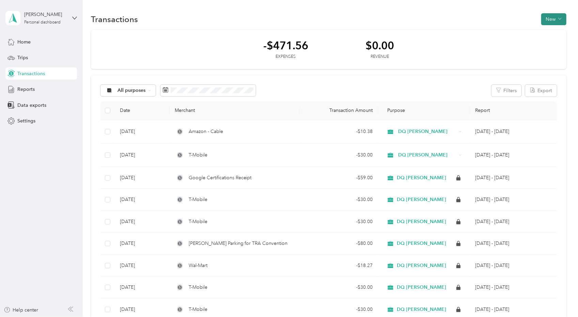
click at [548, 19] on button "New" at bounding box center [553, 19] width 25 height 12
click at [543, 34] on span "Expense" at bounding box center [550, 32] width 18 height 7
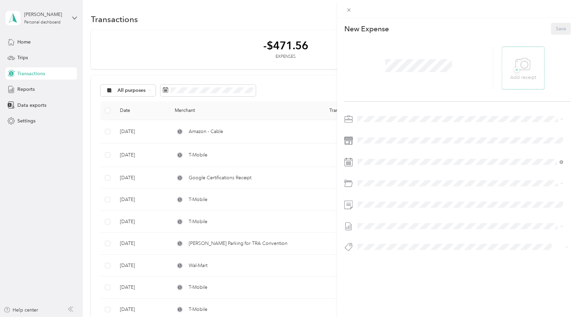
click at [514, 70] on span "+" at bounding box center [516, 69] width 5 height 5
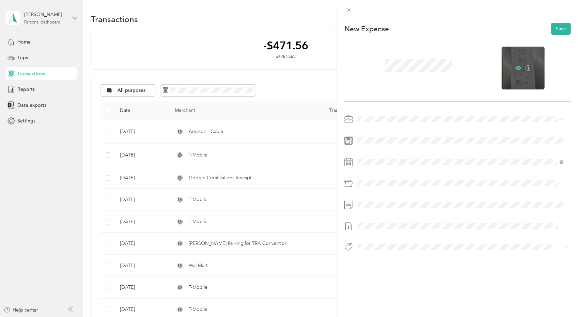
click at [515, 69] on icon at bounding box center [518, 68] width 6 height 4
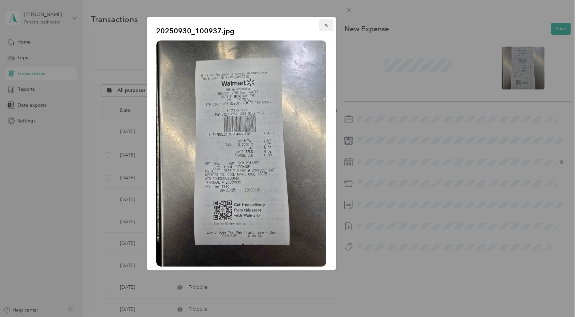
click at [324, 27] on icon "button" at bounding box center [326, 25] width 5 height 5
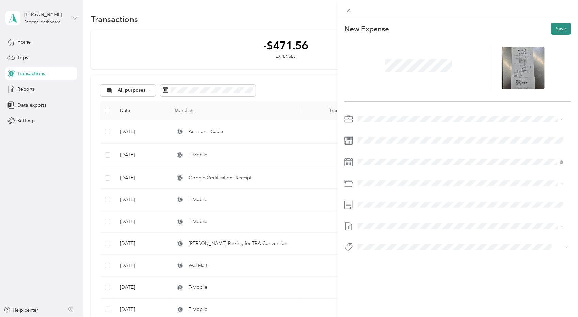
click at [554, 29] on button "Save" at bounding box center [561, 29] width 20 height 12
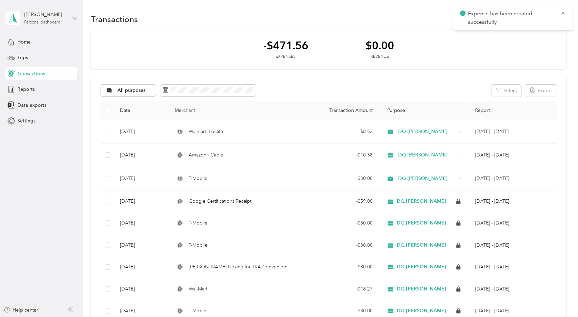
click at [444, 58] on div "-$471.56 Expenses $0.00 Revenue" at bounding box center [328, 49] width 475 height 39
click at [563, 13] on icon at bounding box center [562, 13] width 3 height 3
click at [544, 19] on button "New" at bounding box center [553, 19] width 25 height 12
click at [541, 33] on span "Expense" at bounding box center [550, 32] width 18 height 7
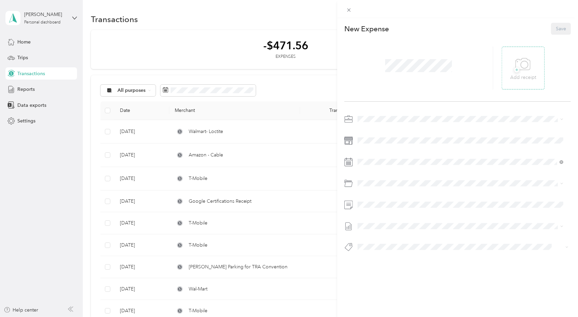
click at [514, 71] on span "+" at bounding box center [516, 69] width 5 height 5
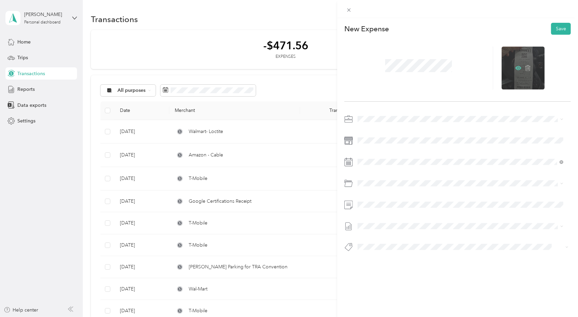
click at [515, 69] on icon at bounding box center [518, 68] width 6 height 4
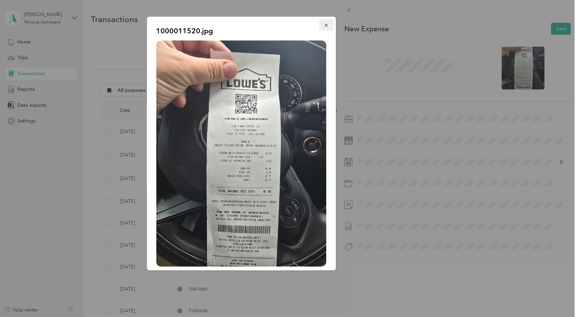
click at [324, 23] on icon "button" at bounding box center [326, 25] width 5 height 5
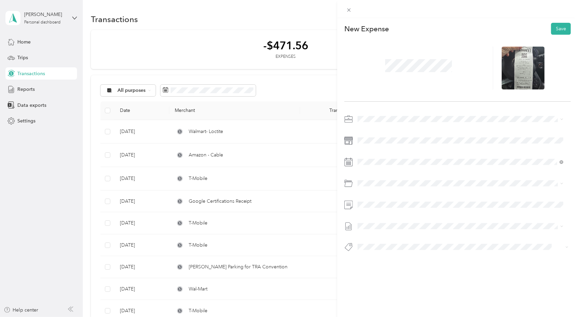
click at [452, 86] on div at bounding box center [418, 68] width 149 height 43
click at [553, 28] on button "Save" at bounding box center [561, 29] width 20 height 12
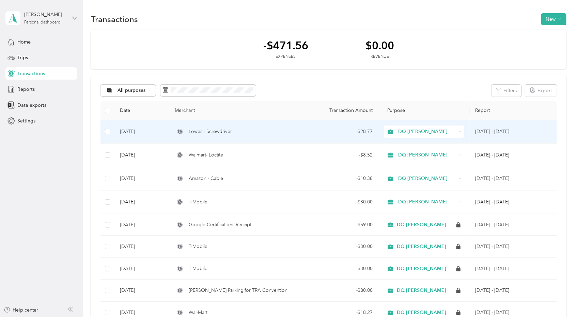
click at [259, 126] on td "Lowes - Screwdriver" at bounding box center [234, 131] width 130 height 23
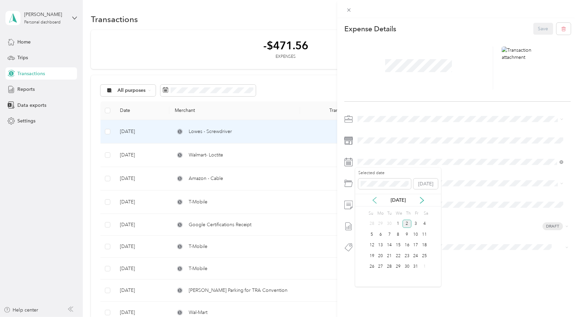
click at [374, 203] on icon at bounding box center [374, 200] width 7 height 7
click at [391, 265] on div "30" at bounding box center [389, 267] width 9 height 9
click at [533, 31] on button "Save" at bounding box center [543, 29] width 20 height 12
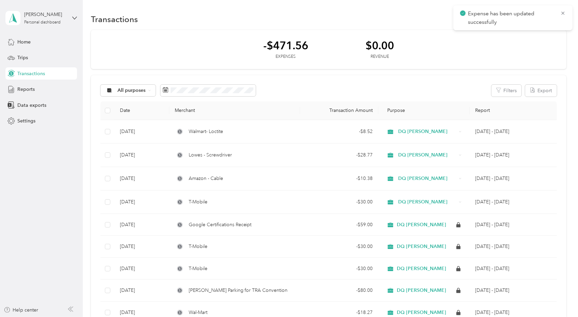
click at [27, 90] on span "Reports" at bounding box center [25, 89] width 17 height 7
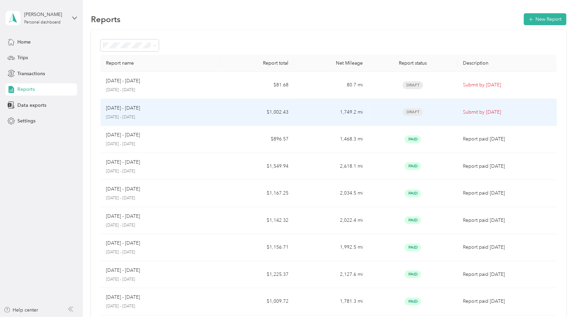
click at [218, 109] on td "[DATE] - [DATE] [DATE] - [DATE]" at bounding box center [159, 112] width 119 height 27
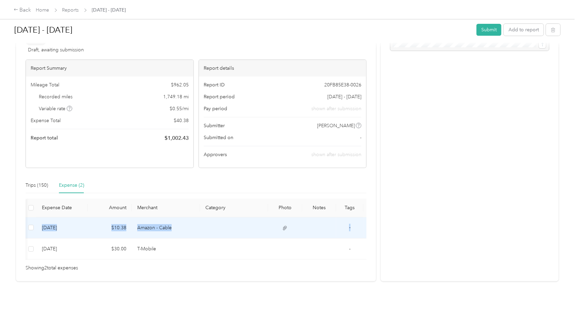
scroll to position [0, 25]
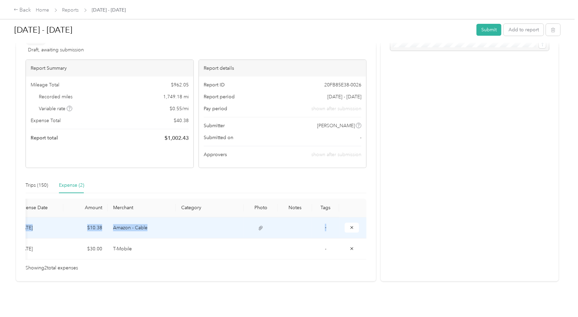
drag, startPoint x: 364, startPoint y: 202, endPoint x: 358, endPoint y: 228, distance: 26.4
click at [364, 213] on table "Expense Date Amount Merchant Category Photo Notes Tags [DATE] $10.38 Amazon - C…" at bounding box center [183, 229] width 365 height 61
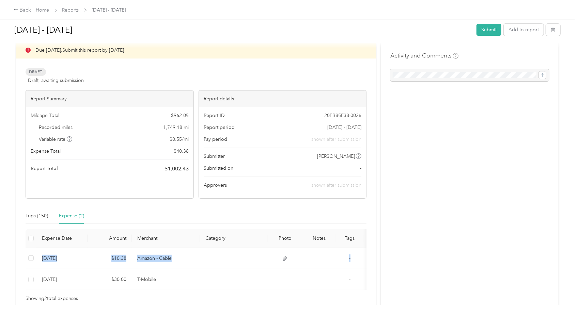
scroll to position [0, 0]
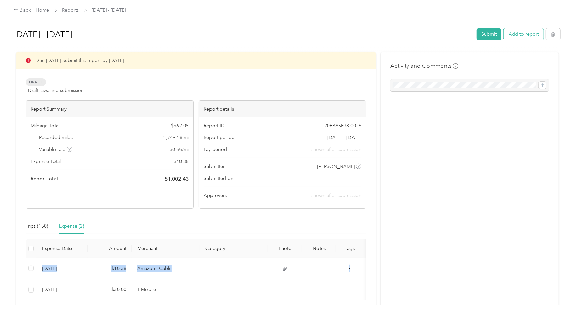
click at [528, 37] on button "Add to report" at bounding box center [524, 34] width 40 height 12
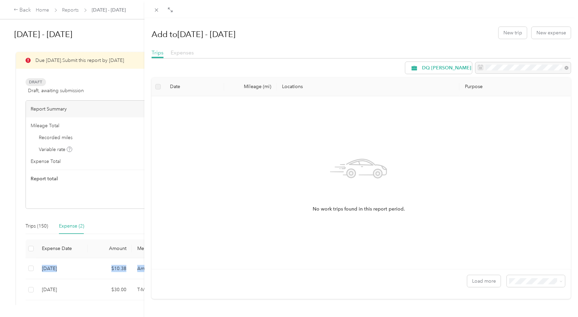
click at [178, 51] on span "Expenses" at bounding box center [182, 52] width 23 height 6
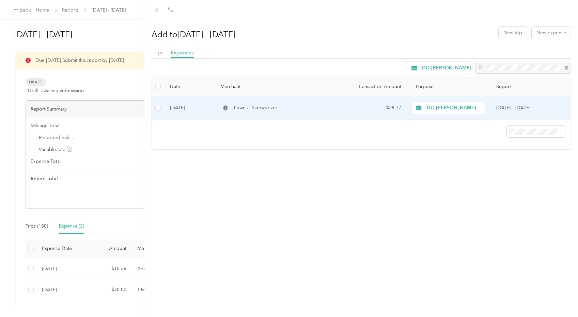
click at [163, 108] on td at bounding box center [157, 107] width 13 height 23
click at [230, 69] on button "Add to report" at bounding box center [223, 68] width 40 height 12
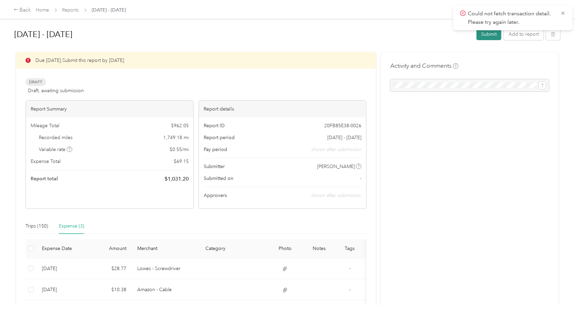
click at [482, 36] on button "Submit" at bounding box center [488, 34] width 25 height 12
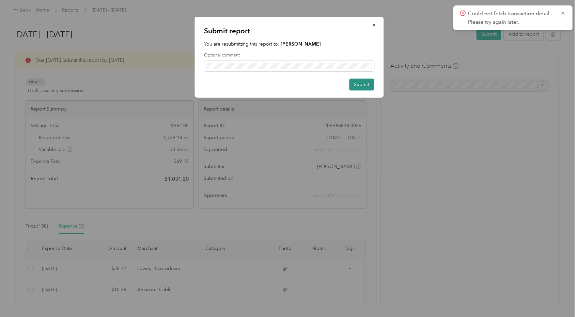
click at [366, 86] on button "Submit" at bounding box center [361, 85] width 25 height 12
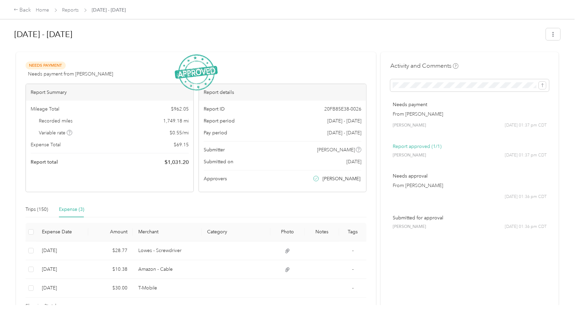
click at [153, 57] on div "Needs Payment Needs payment from Trent Merchant View activity & comments Report…" at bounding box center [196, 186] width 360 height 268
click at [197, 74] on img at bounding box center [196, 72] width 43 height 36
click at [103, 42] on div "[DATE] - [DATE]" at bounding box center [287, 36] width 546 height 20
click at [188, 65] on img at bounding box center [196, 72] width 43 height 36
drag, startPoint x: 190, startPoint y: 76, endPoint x: 235, endPoint y: 72, distance: 44.8
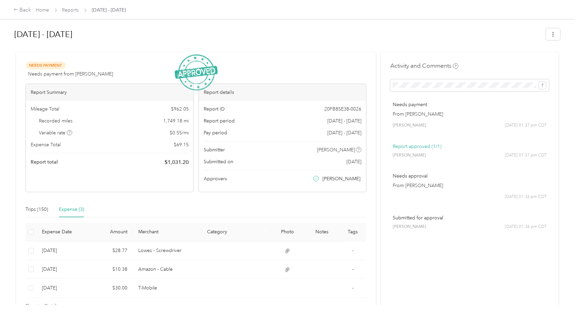
drag, startPoint x: 235, startPoint y: 72, endPoint x: 218, endPoint y: 60, distance: 21.0
click at [218, 60] on div "Needs Payment Needs payment from Trent Merchant View activity & comments Report…" at bounding box center [196, 186] width 360 height 268
